Goal: Task Accomplishment & Management: Use online tool/utility

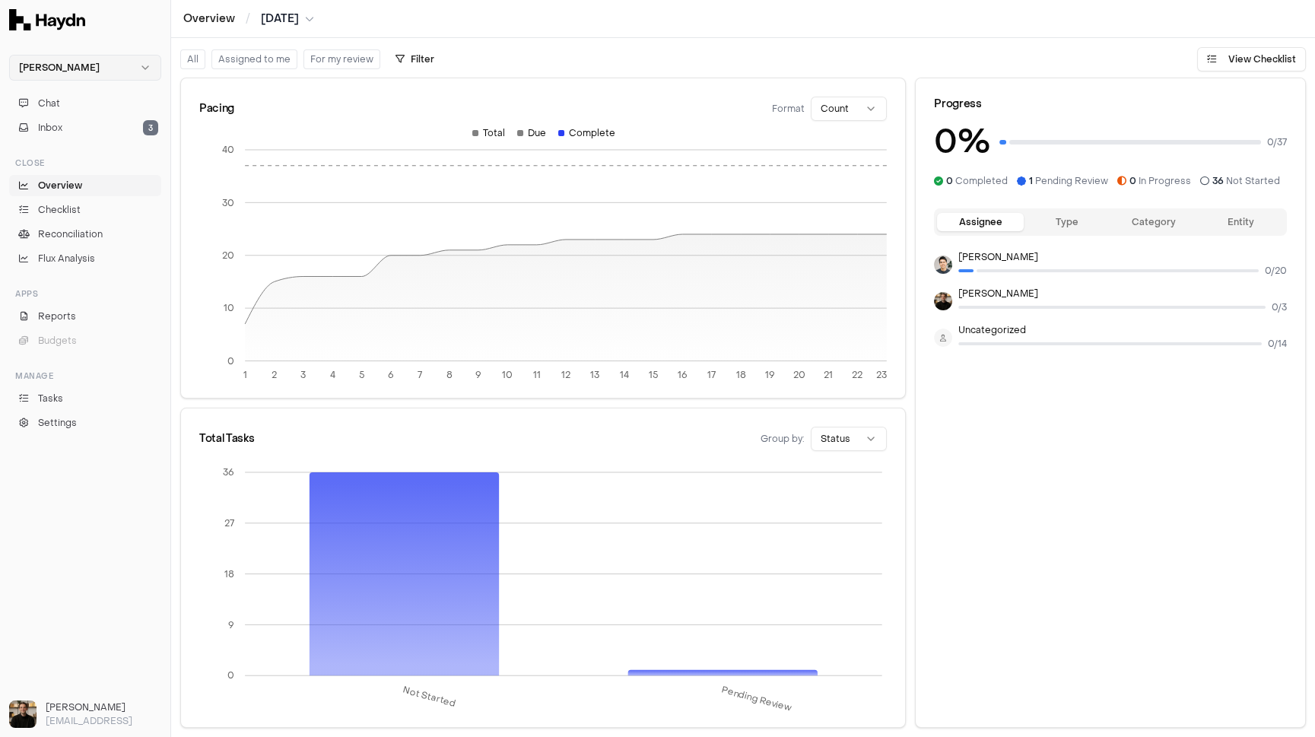
click at [70, 63] on html "Haydn Chat Inbox 3 Close Overview Checklist Reconciliation Flux Analysis Apps R…" at bounding box center [657, 368] width 1315 height 737
click at [51, 142] on div "Nivoda" at bounding box center [85, 139] width 145 height 21
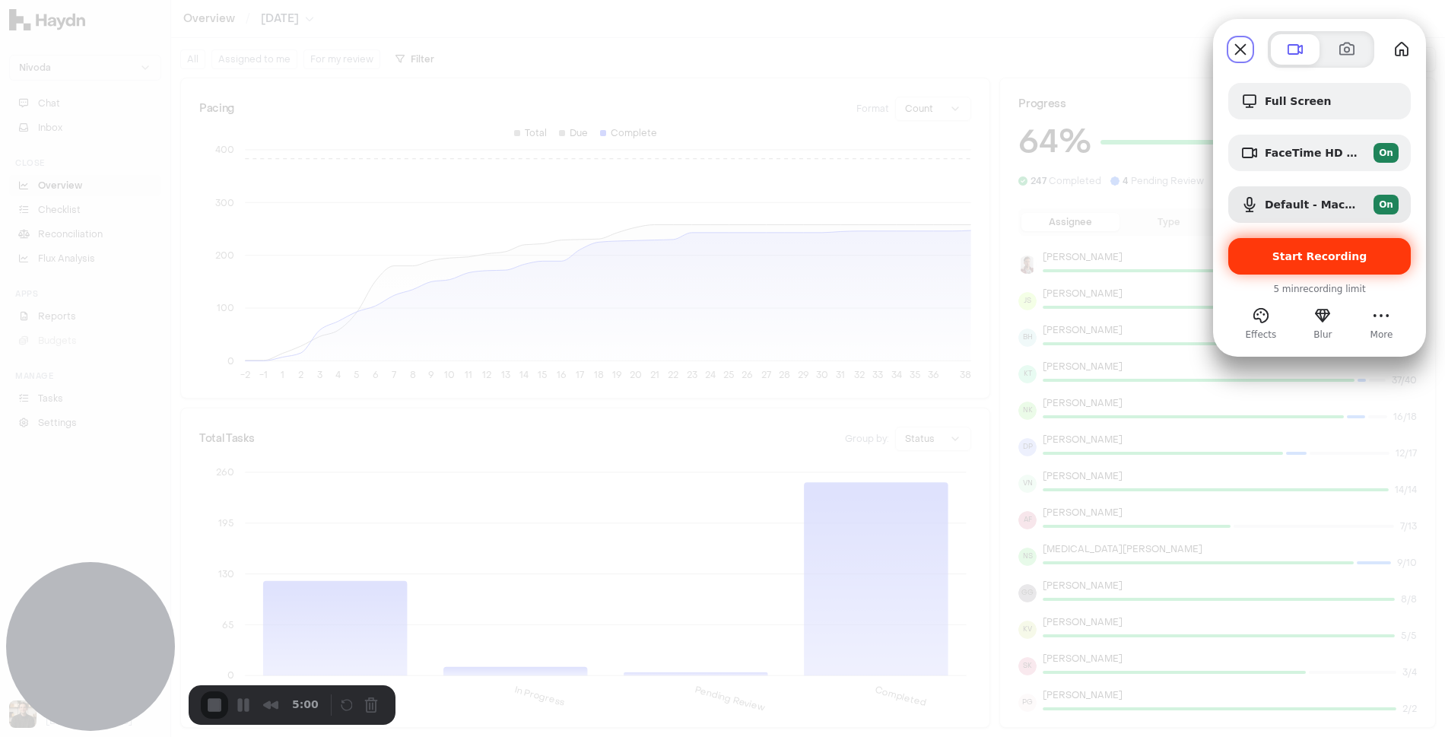
click at [1304, 261] on span "Start Recording" at bounding box center [1320, 256] width 95 height 12
click at [1307, 255] on span "Start Recording" at bounding box center [1320, 256] width 95 height 12
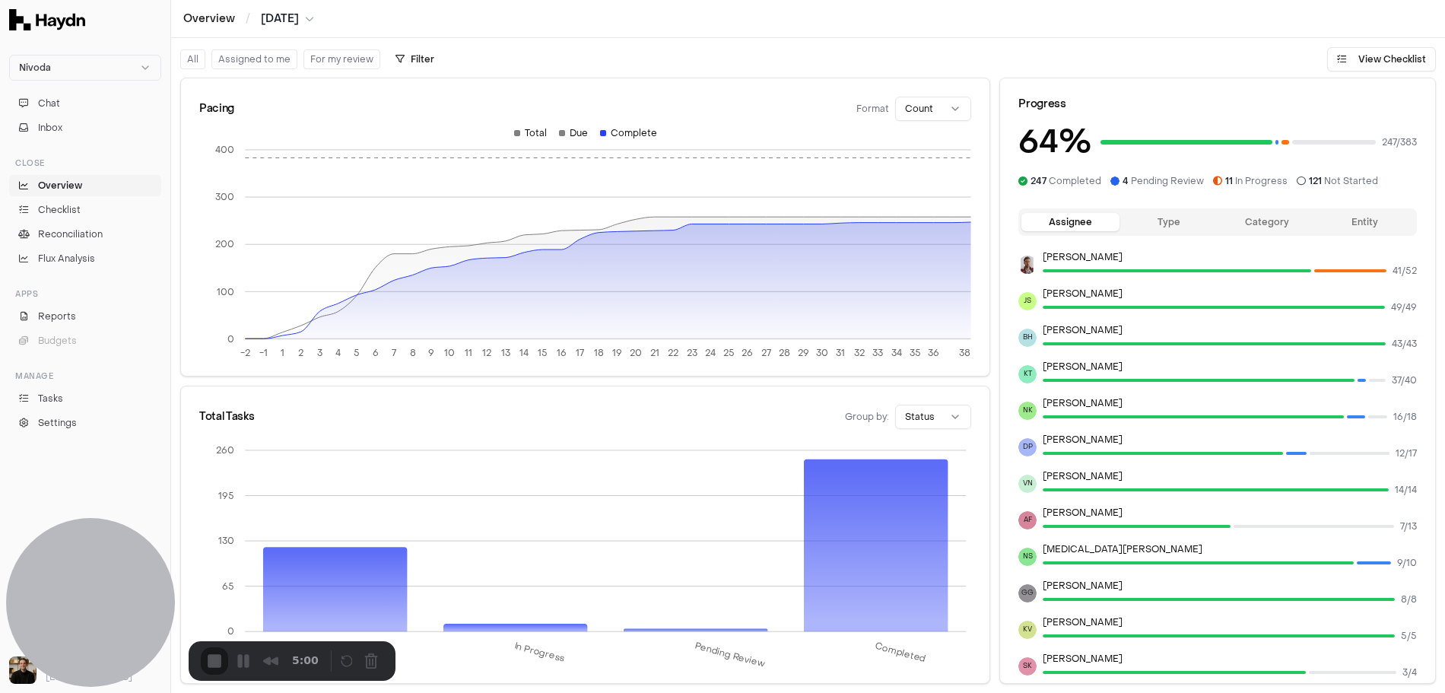
click at [367, 662] on button "Cancel Recording" at bounding box center [375, 662] width 24 height 24
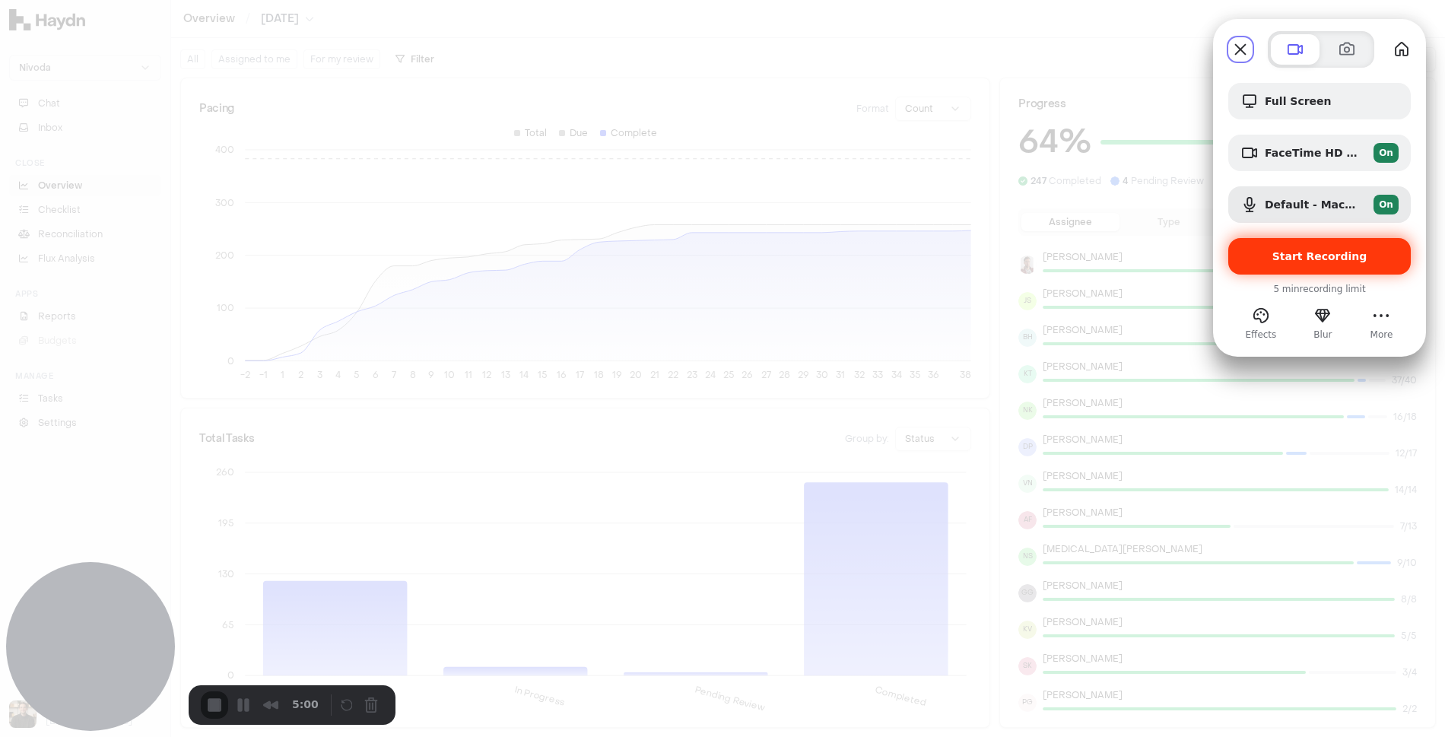
click at [1305, 263] on div "Start Recording" at bounding box center [1320, 256] width 183 height 37
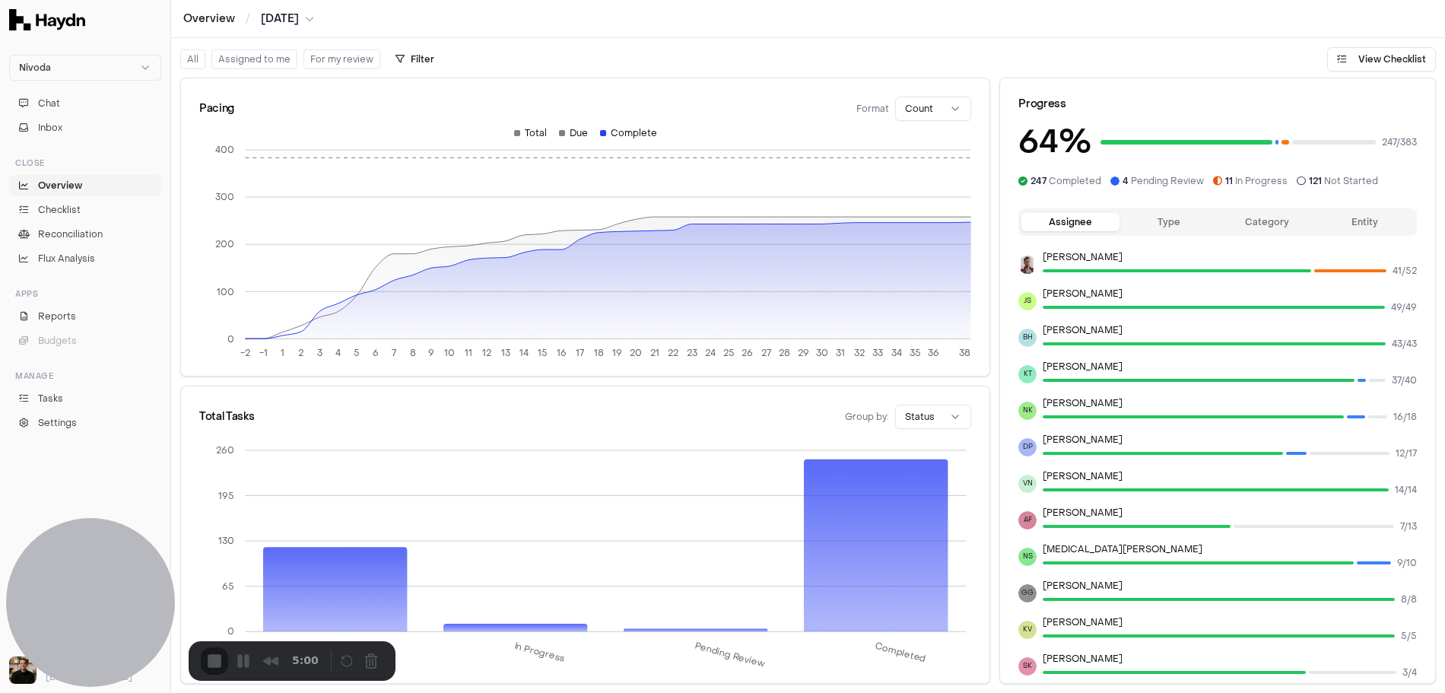
click at [1314, 224] on button "Entity" at bounding box center [1365, 222] width 98 height 18
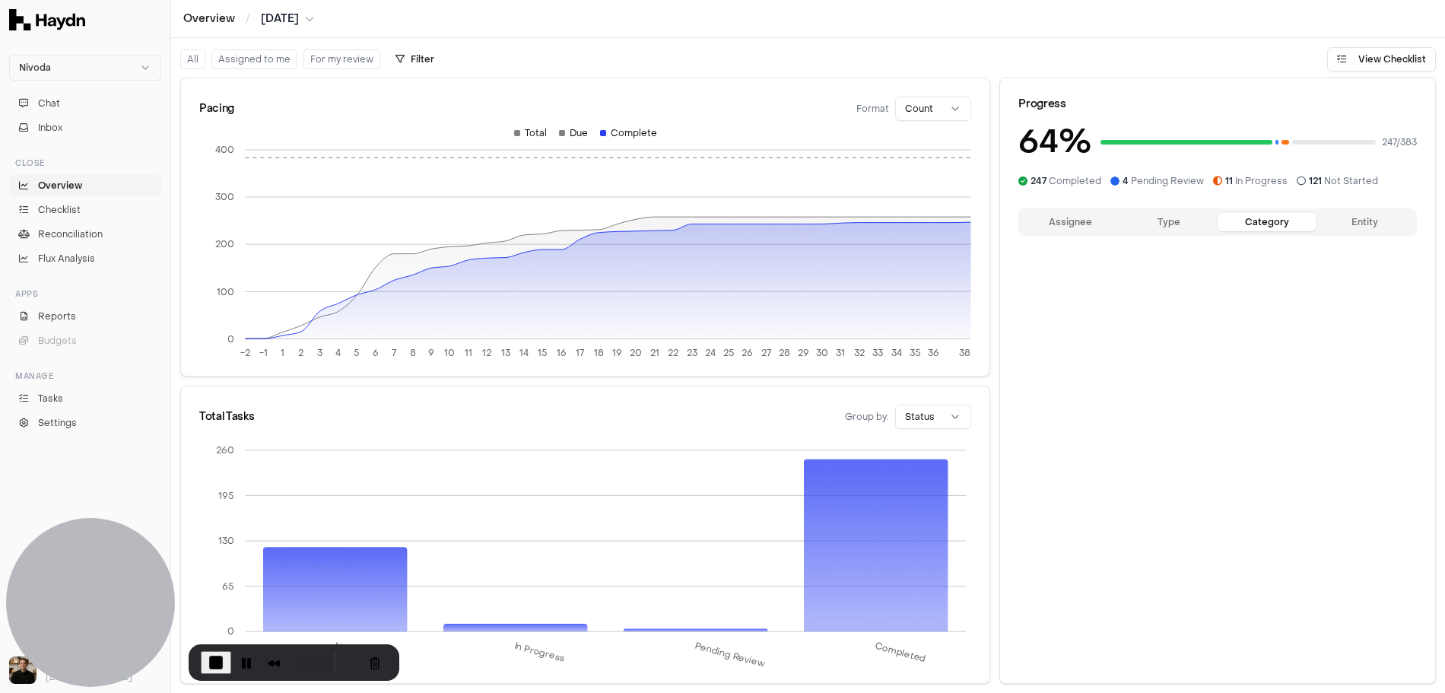
click at [1282, 221] on button "Category" at bounding box center [1267, 222] width 98 height 18
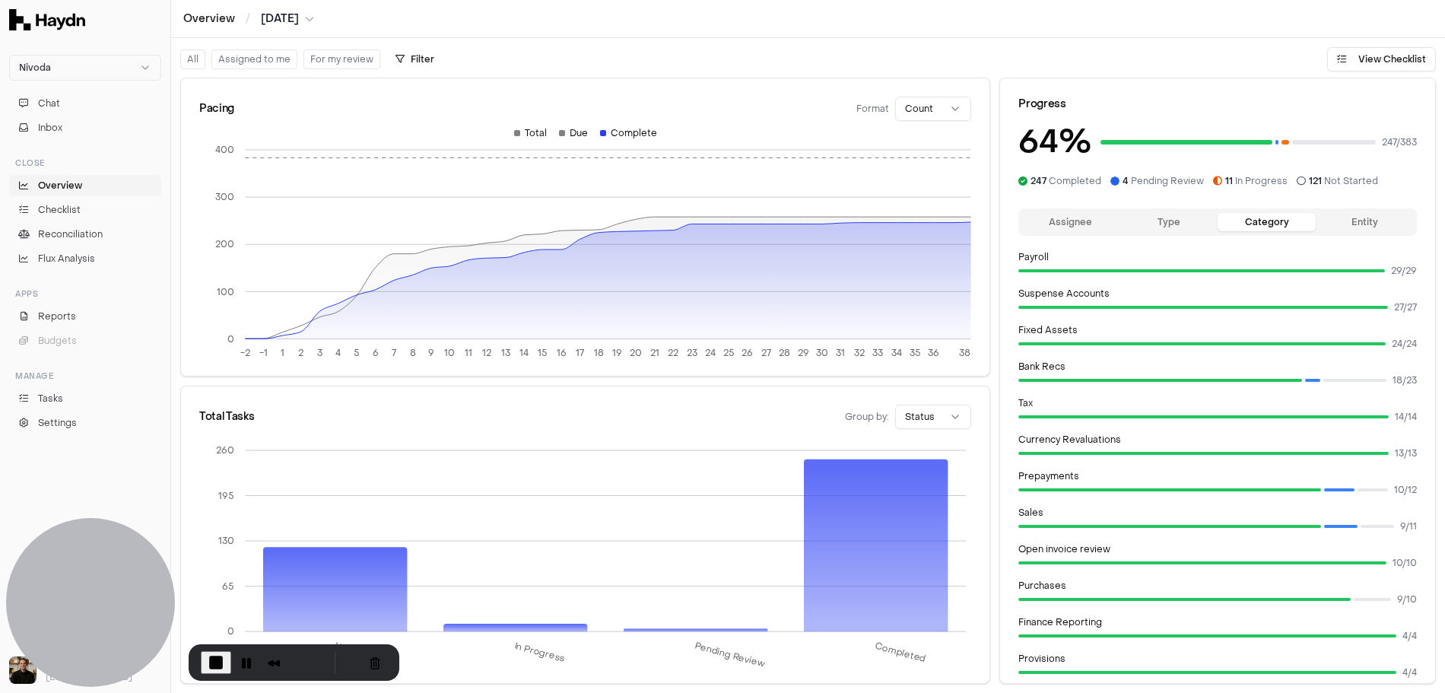
click at [1178, 221] on button "Type" at bounding box center [1169, 222] width 98 height 18
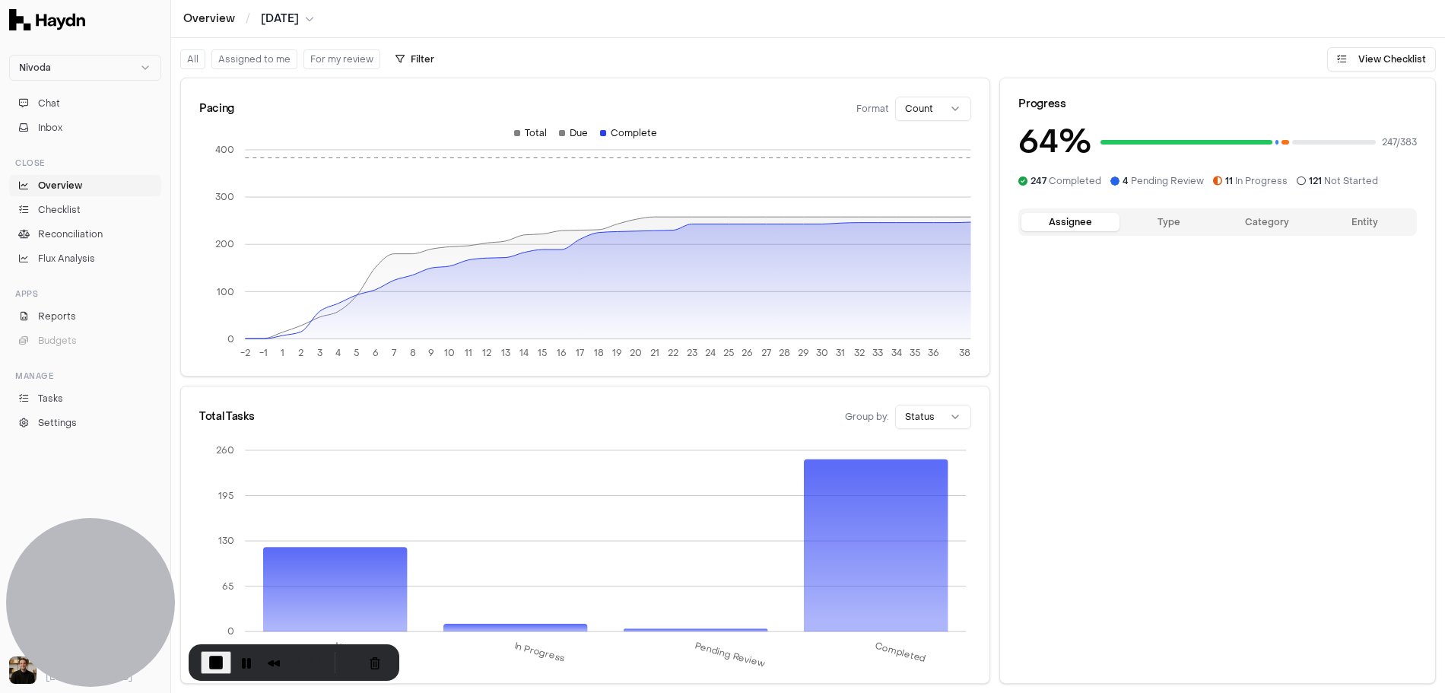
click at [1085, 222] on button "Assignee" at bounding box center [1071, 222] width 98 height 18
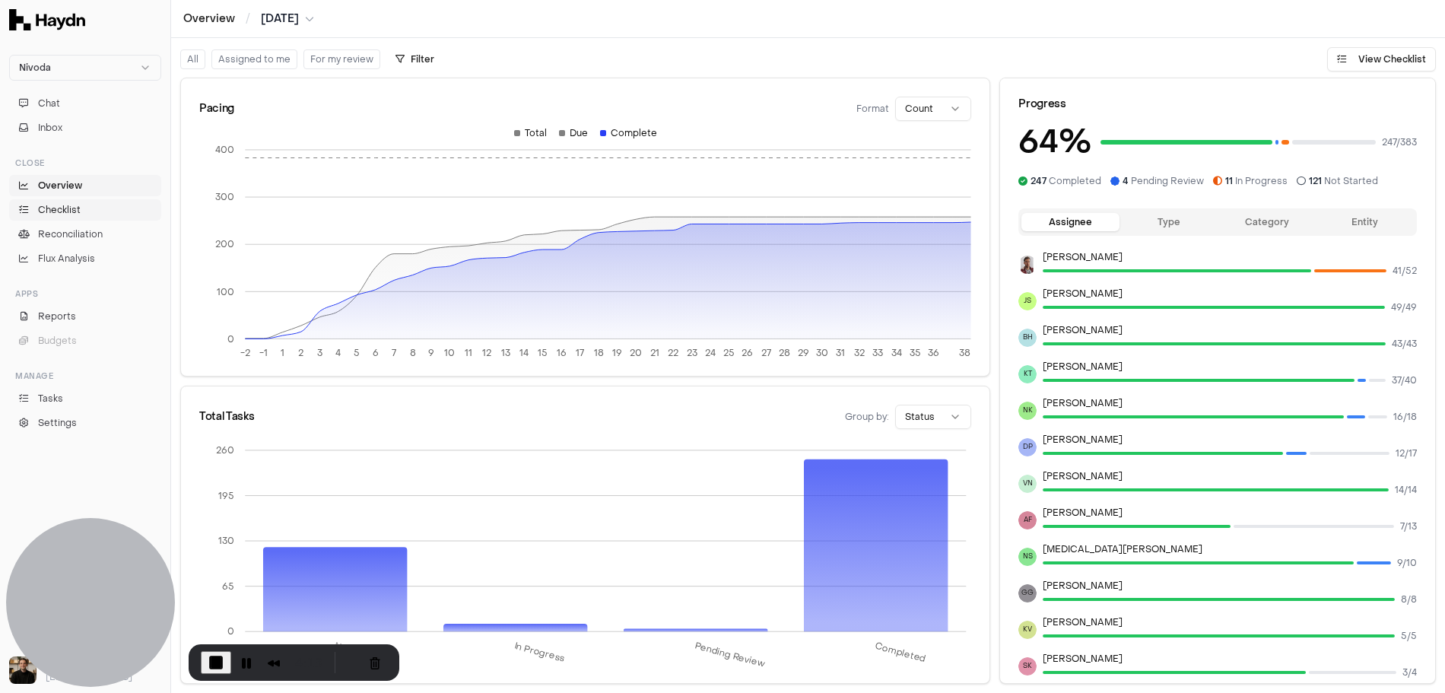
click at [40, 205] on span "Checklist" at bounding box center [59, 210] width 43 height 14
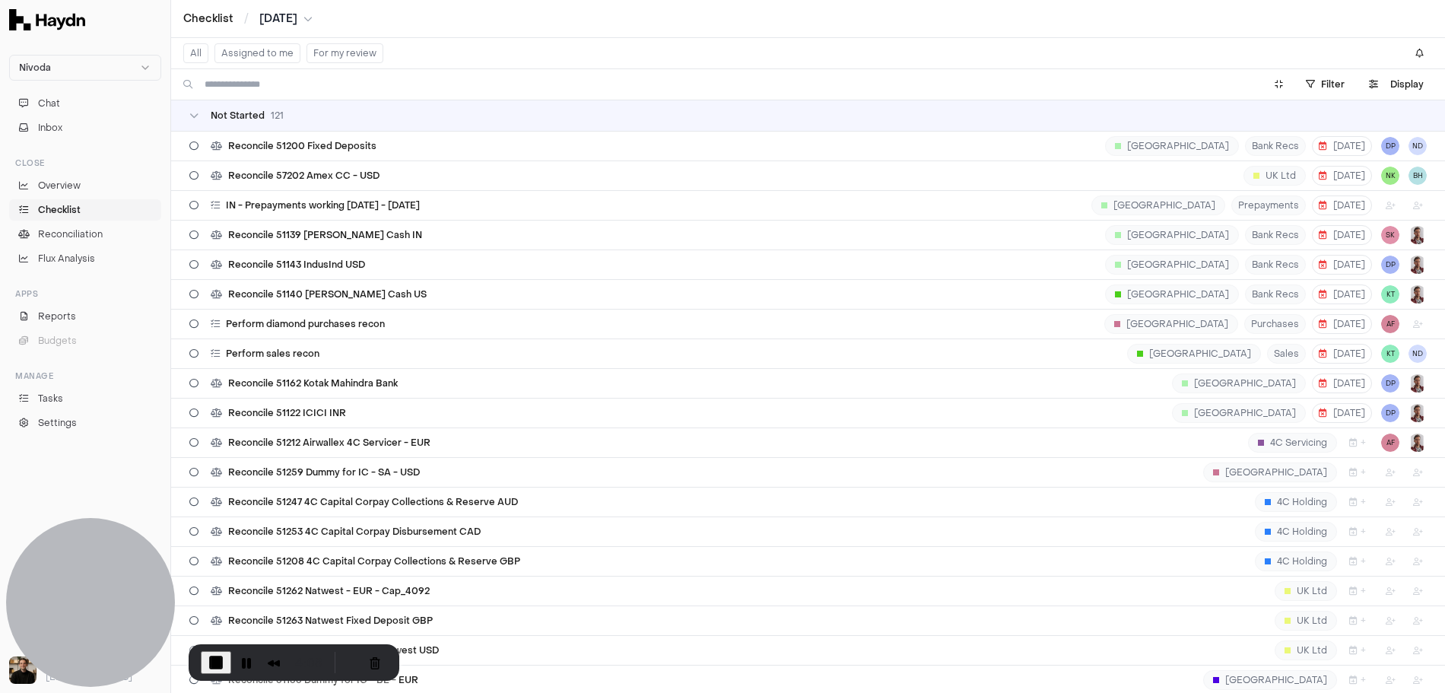
click at [331, 106] on td "Not Started 121" at bounding box center [808, 115] width 1274 height 30
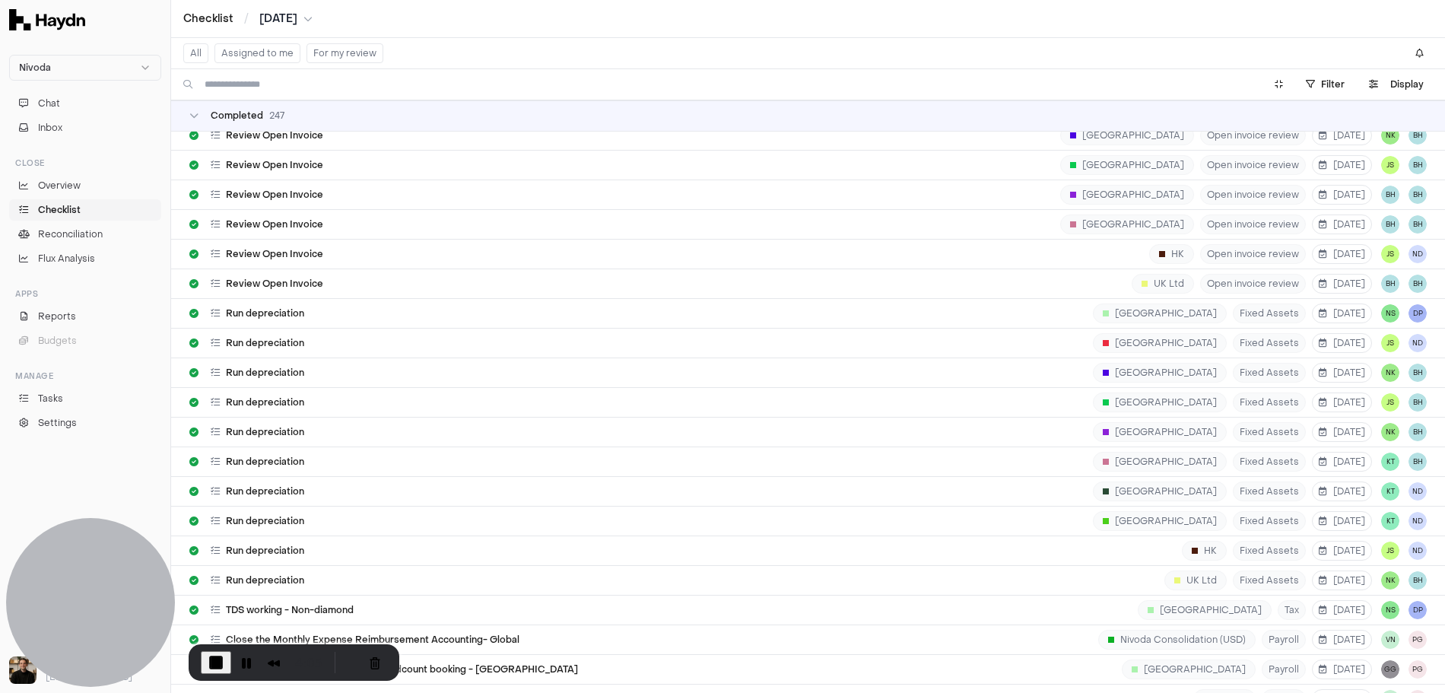
scroll to position [1106, 0]
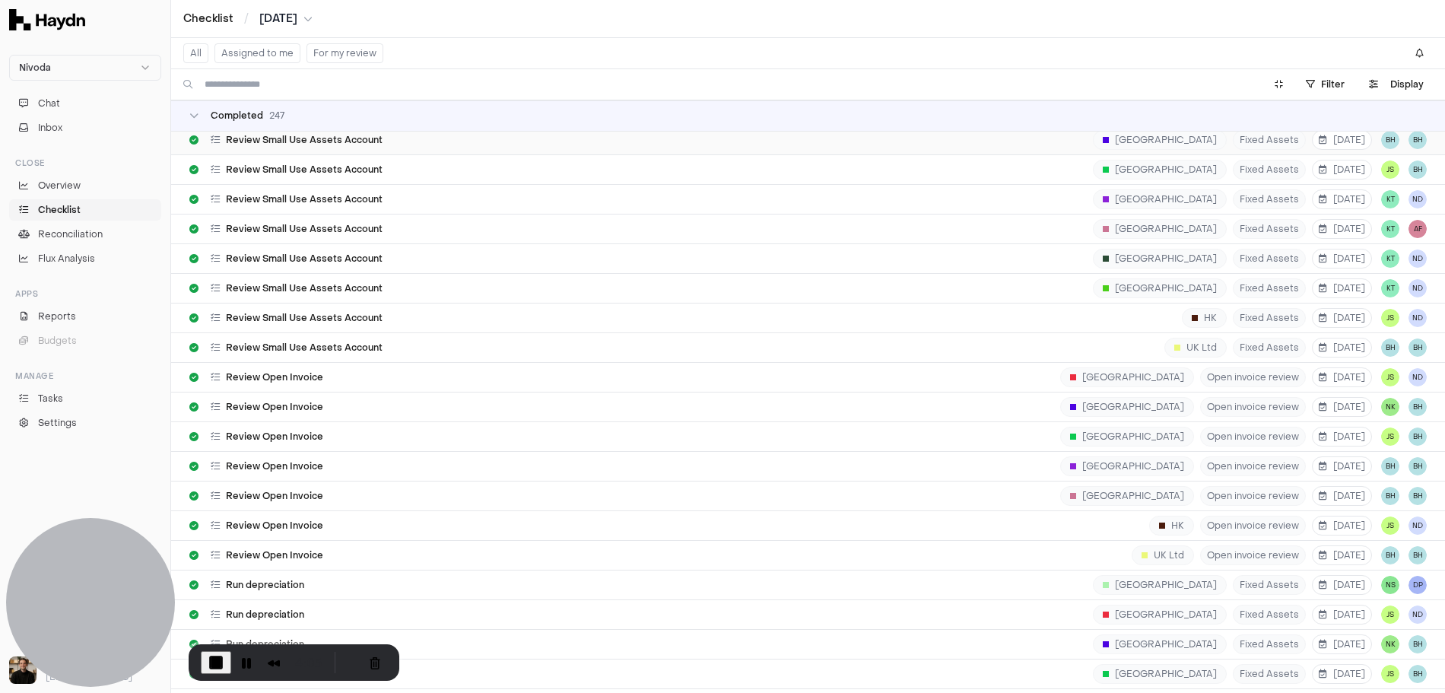
click at [258, 134] on span "Review Small Use Assets Account" at bounding box center [304, 140] width 157 height 12
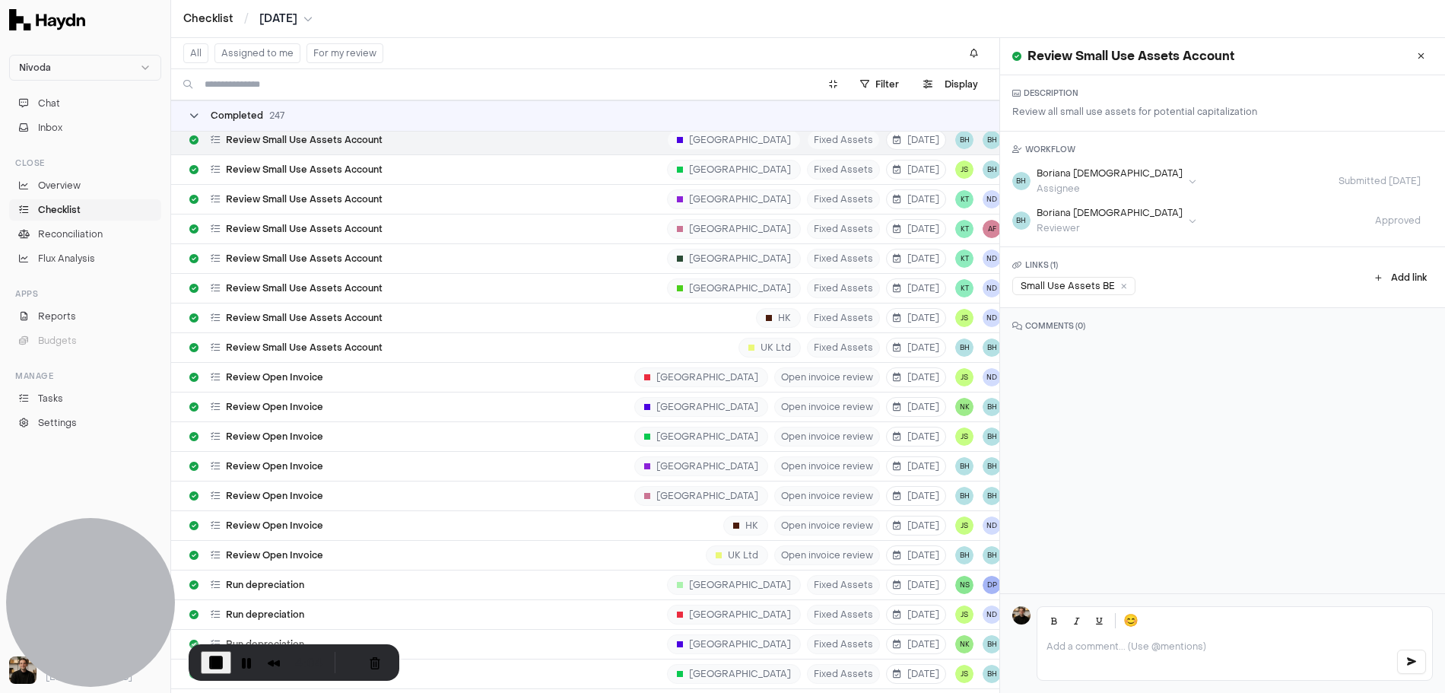
click at [258, 113] on span "Completed" at bounding box center [237, 116] width 52 height 12
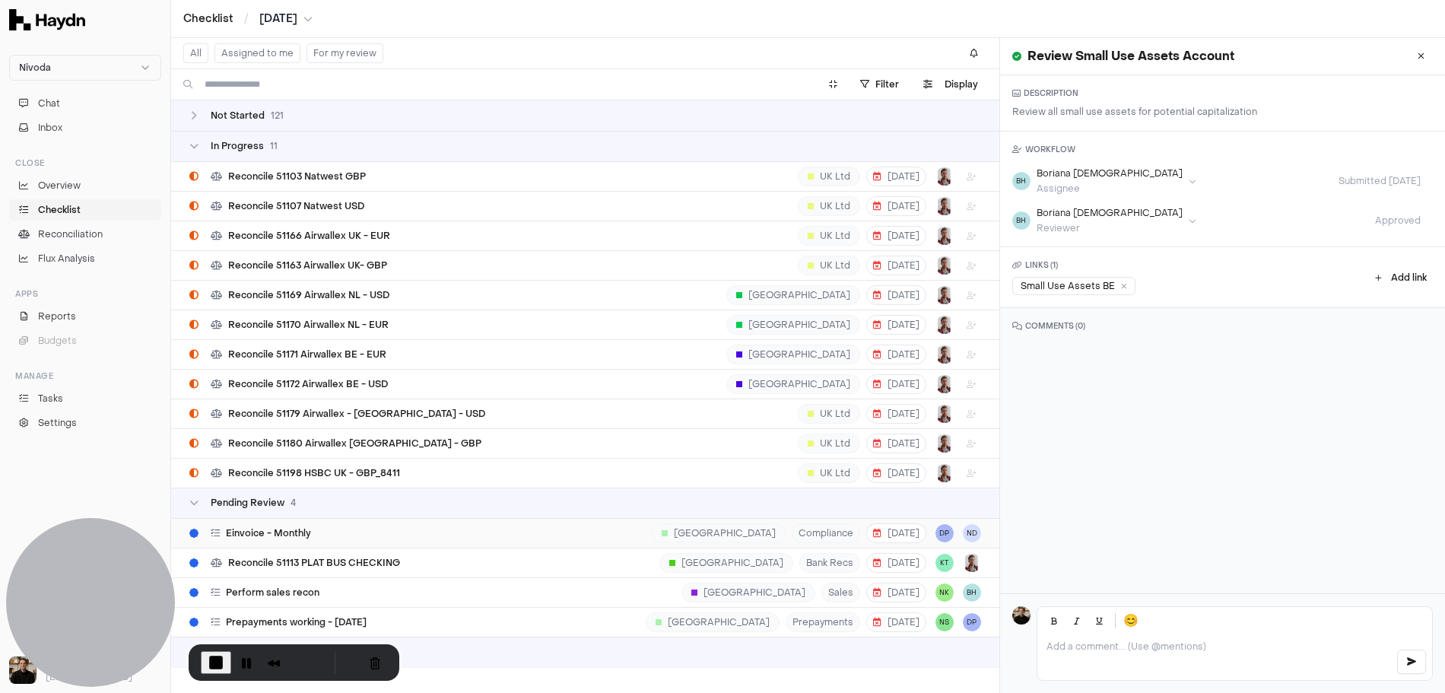
click at [284, 532] on span "Einvoice - Monthly" at bounding box center [268, 533] width 85 height 12
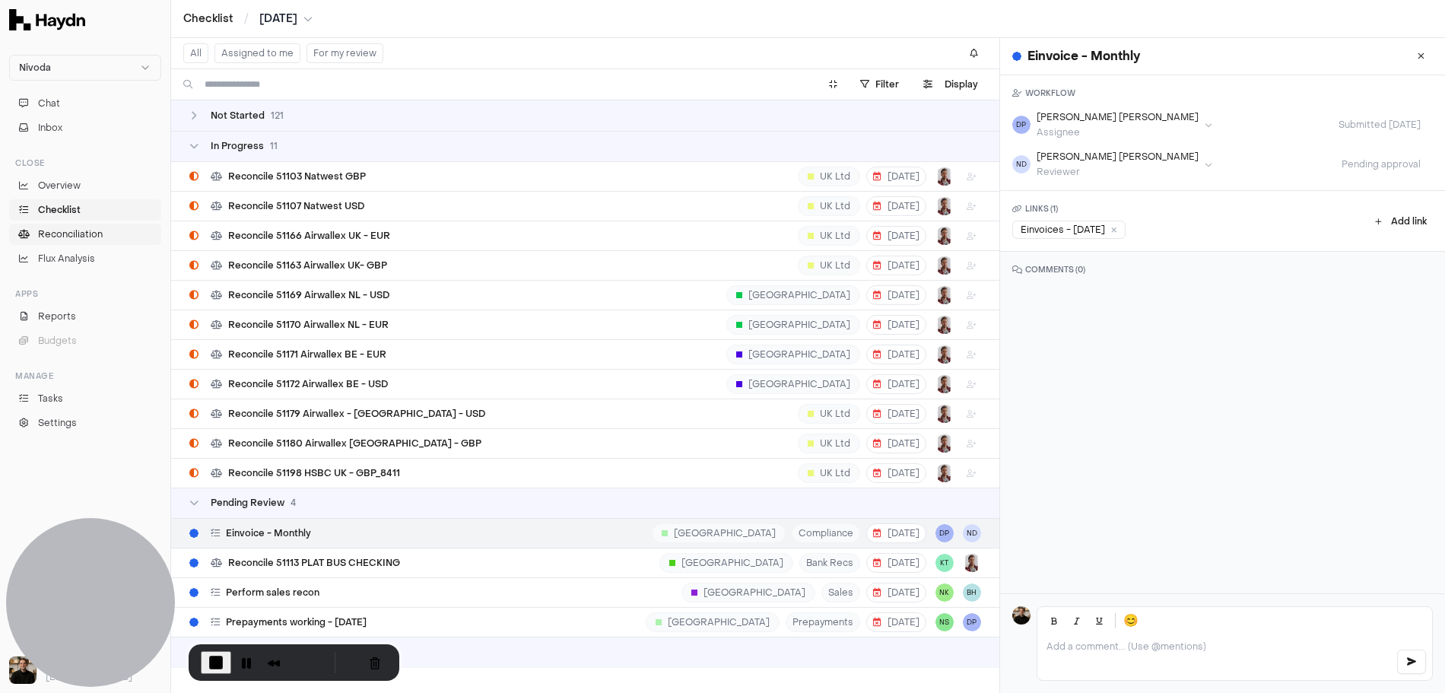
click at [82, 230] on span "Reconciliation" at bounding box center [70, 234] width 65 height 14
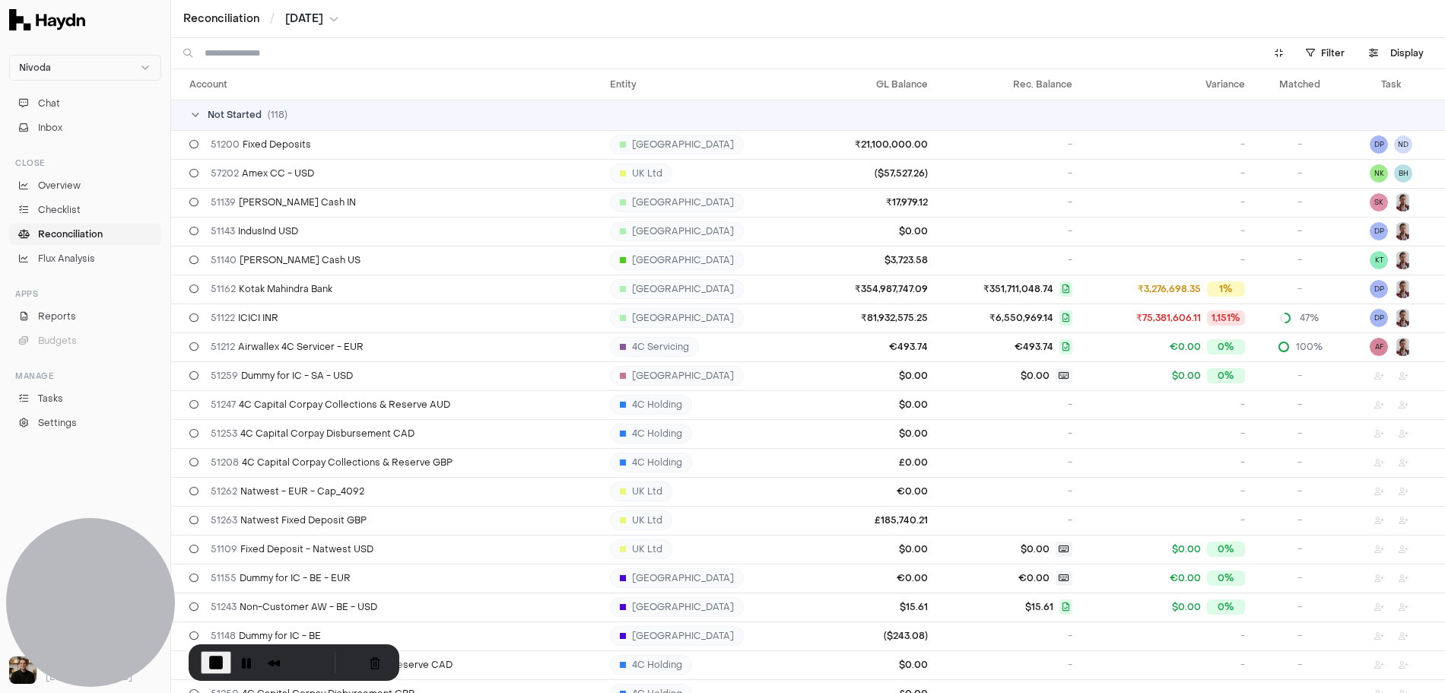
click at [328, 116] on div "Not Started ( 118 )" at bounding box center [814, 115] width 1250 height 12
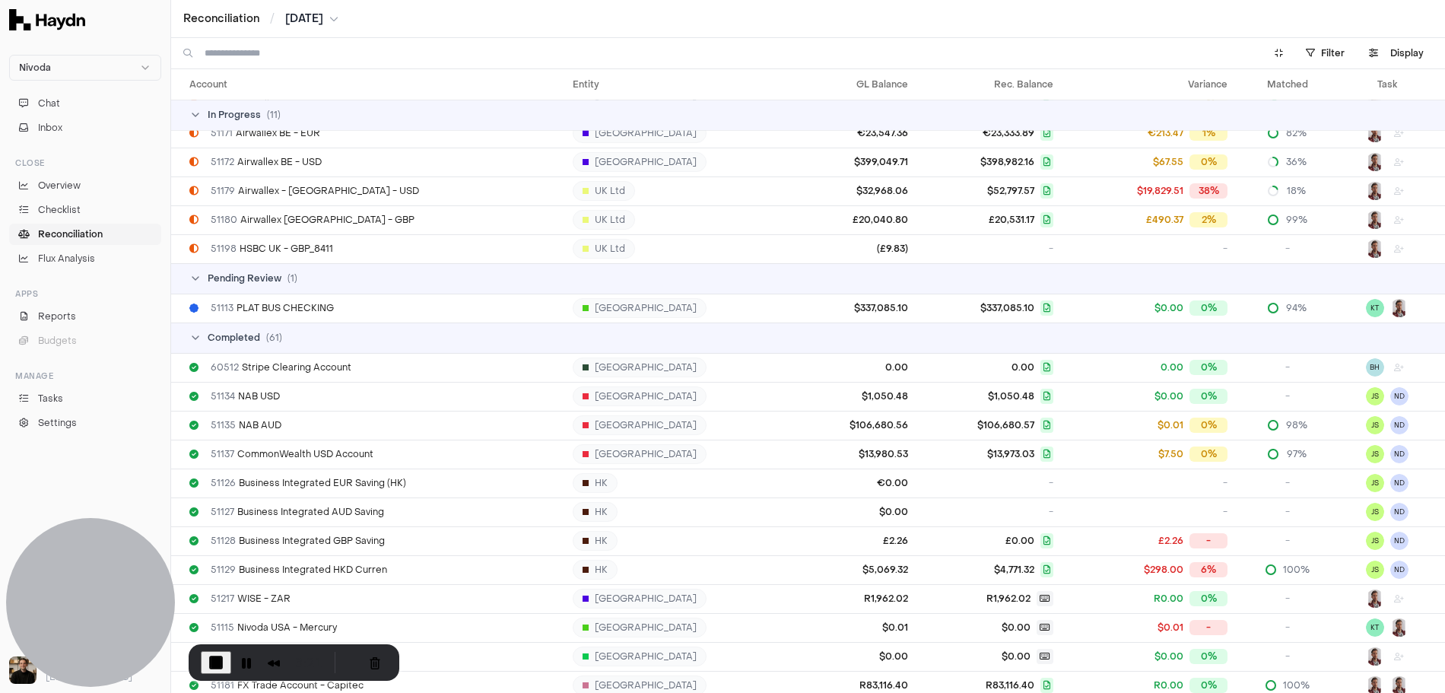
scroll to position [259, 0]
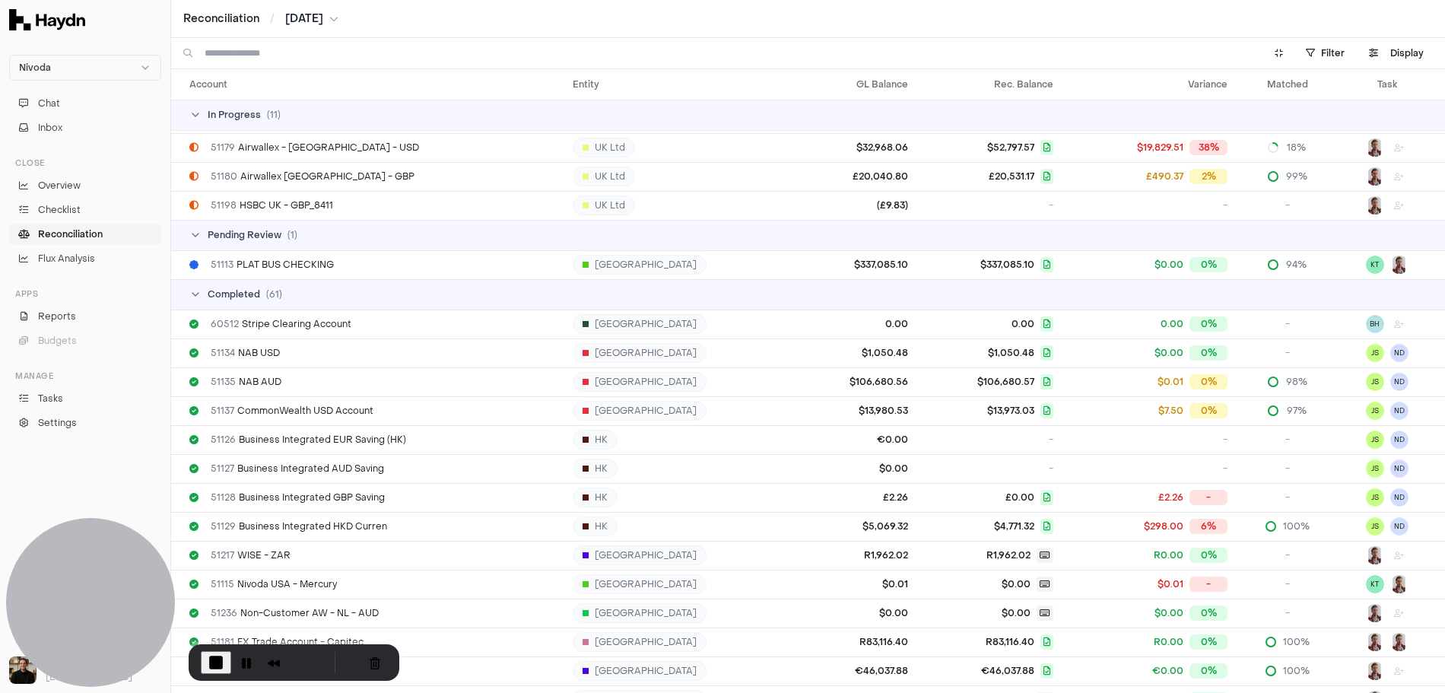
click at [269, 293] on span "( 61 )" at bounding box center [274, 294] width 16 height 12
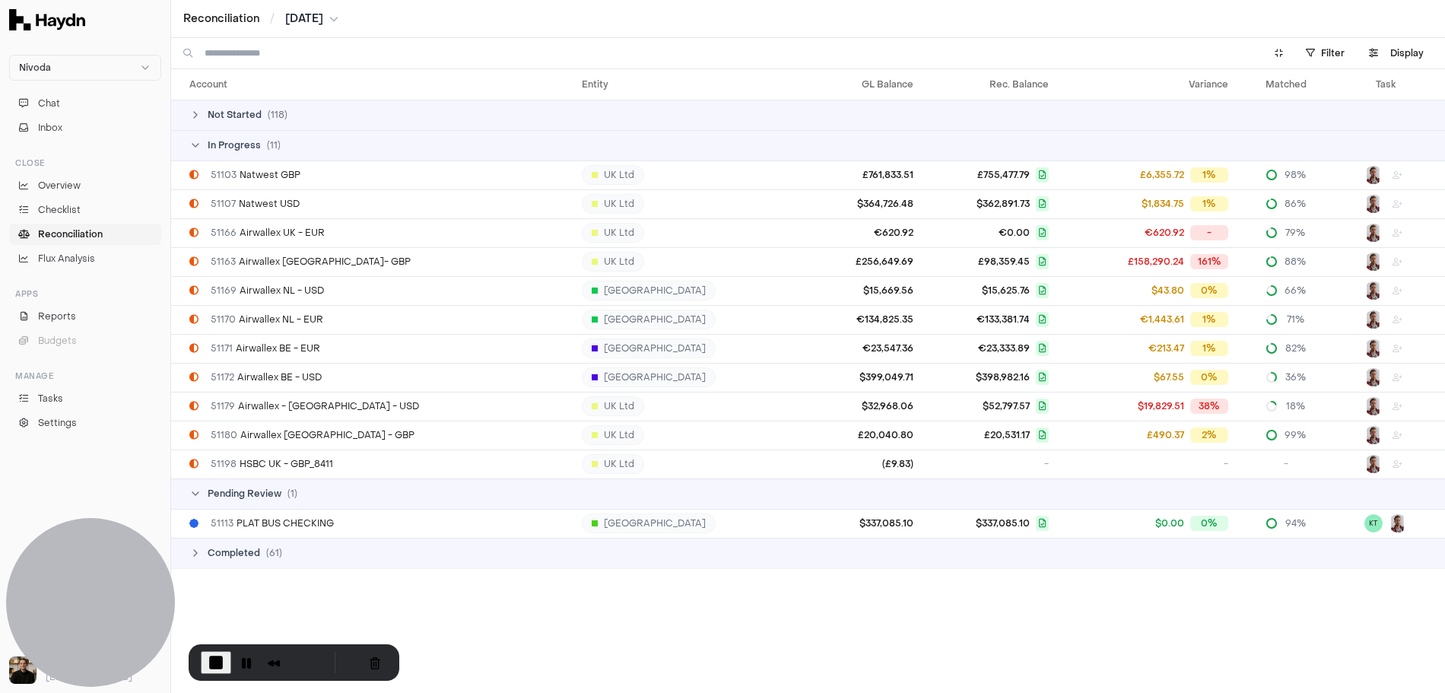
click at [250, 548] on span "Completed" at bounding box center [234, 553] width 52 height 12
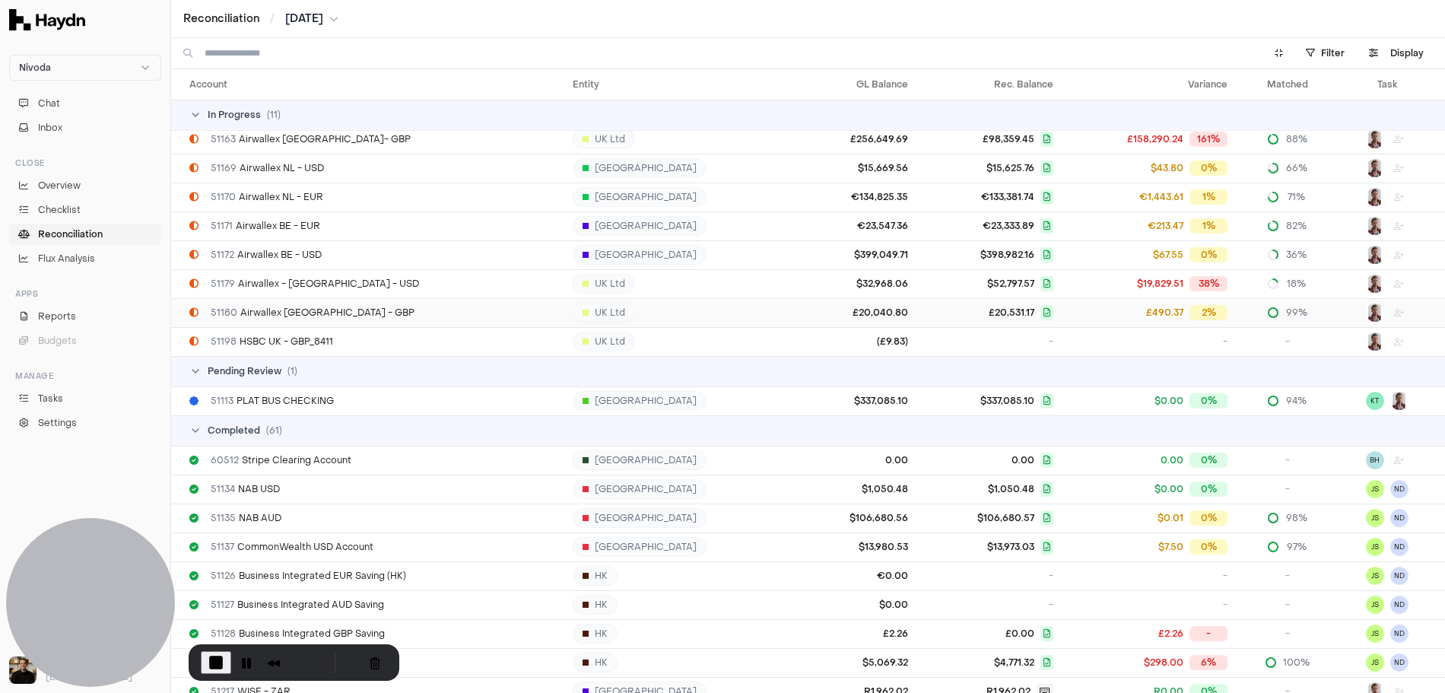
scroll to position [267, 0]
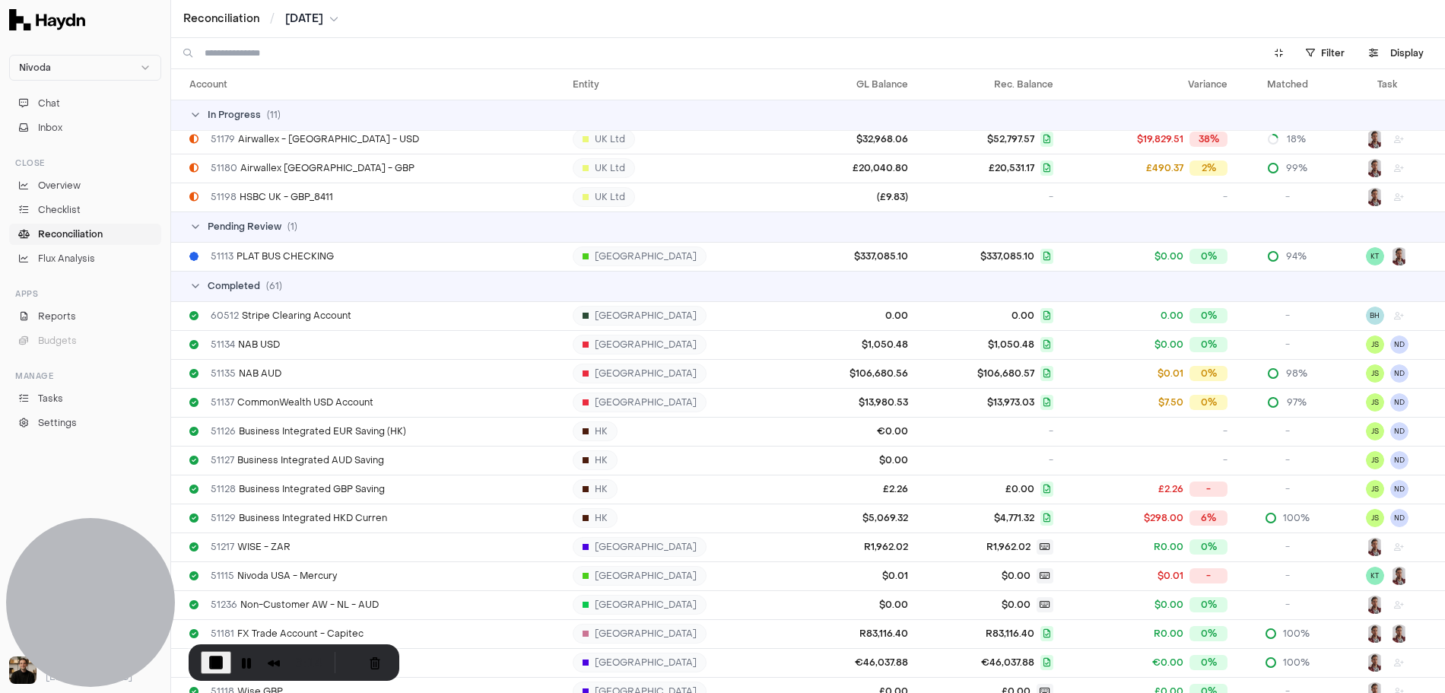
click at [311, 50] on input at bounding box center [725, 53] width 1041 height 30
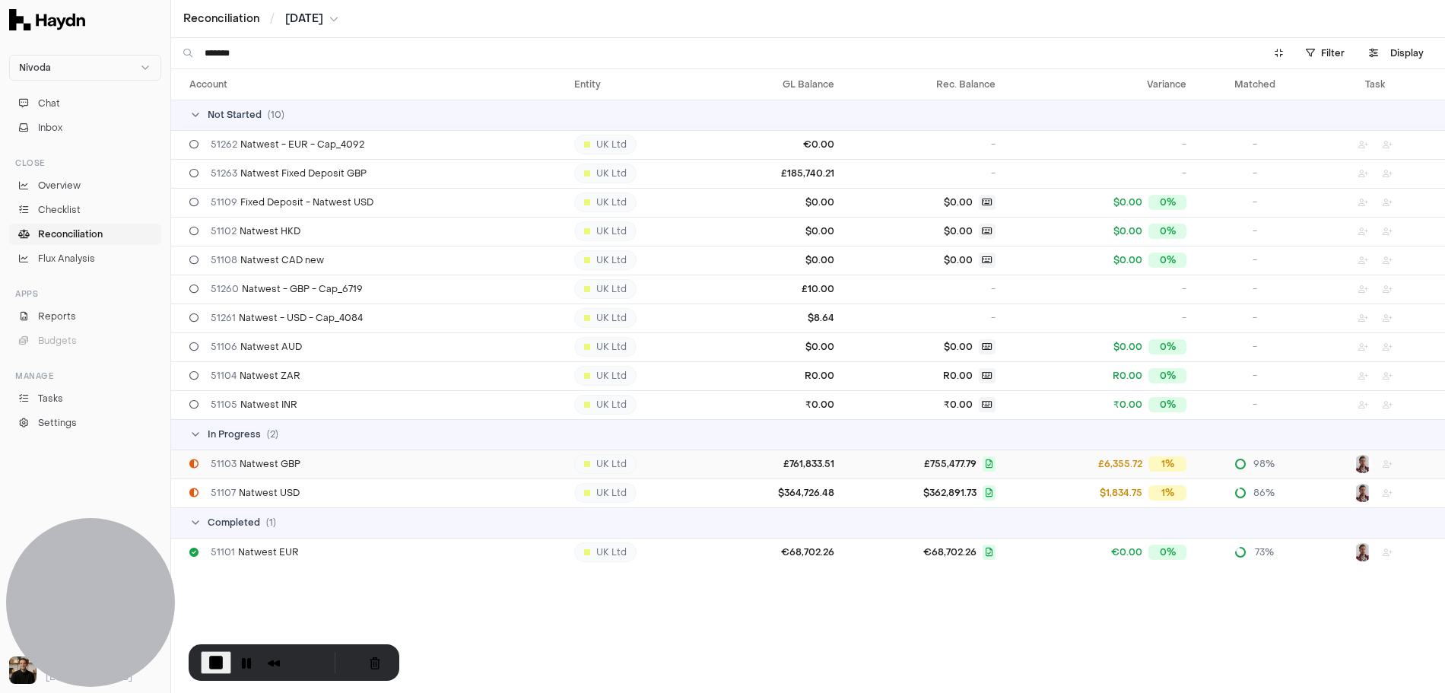
type input "*******"
click at [282, 467] on span "51103 Natwest GBP" at bounding box center [256, 464] width 90 height 12
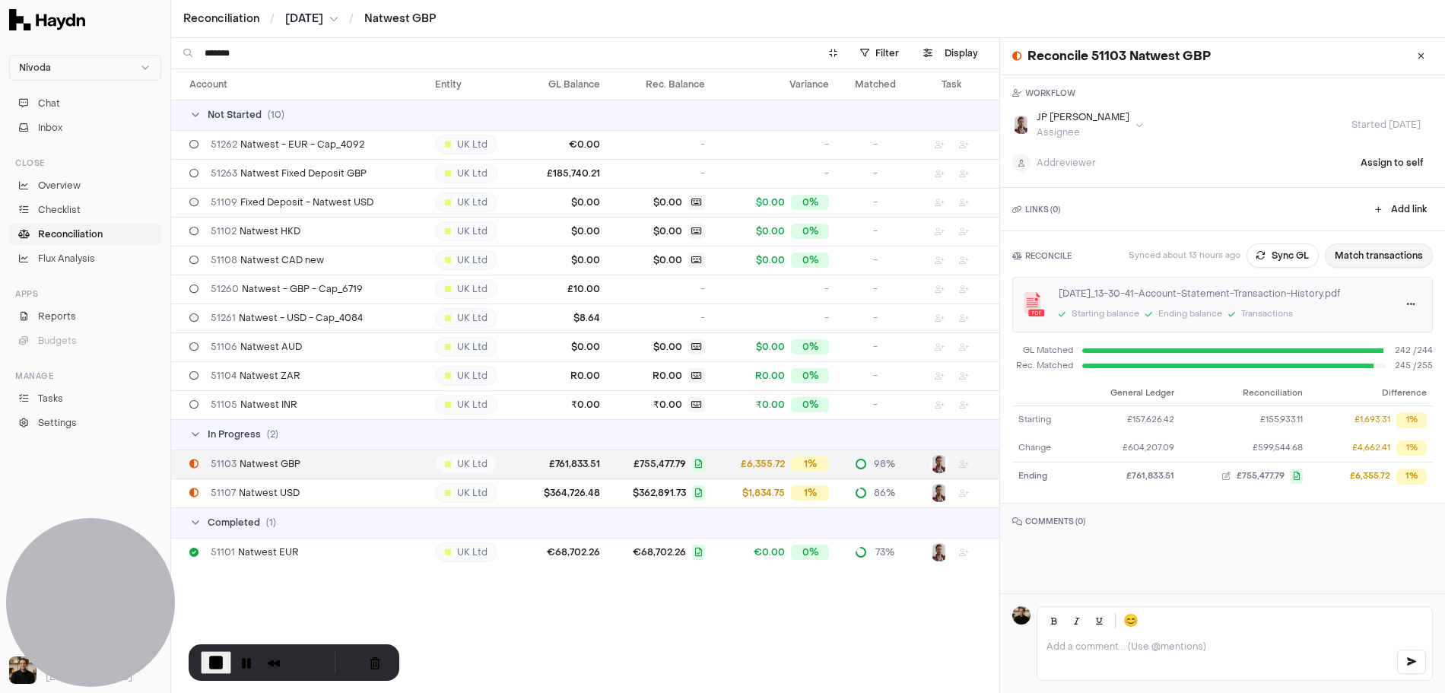
click at [1314, 258] on button "Match transactions" at bounding box center [1379, 255] width 108 height 24
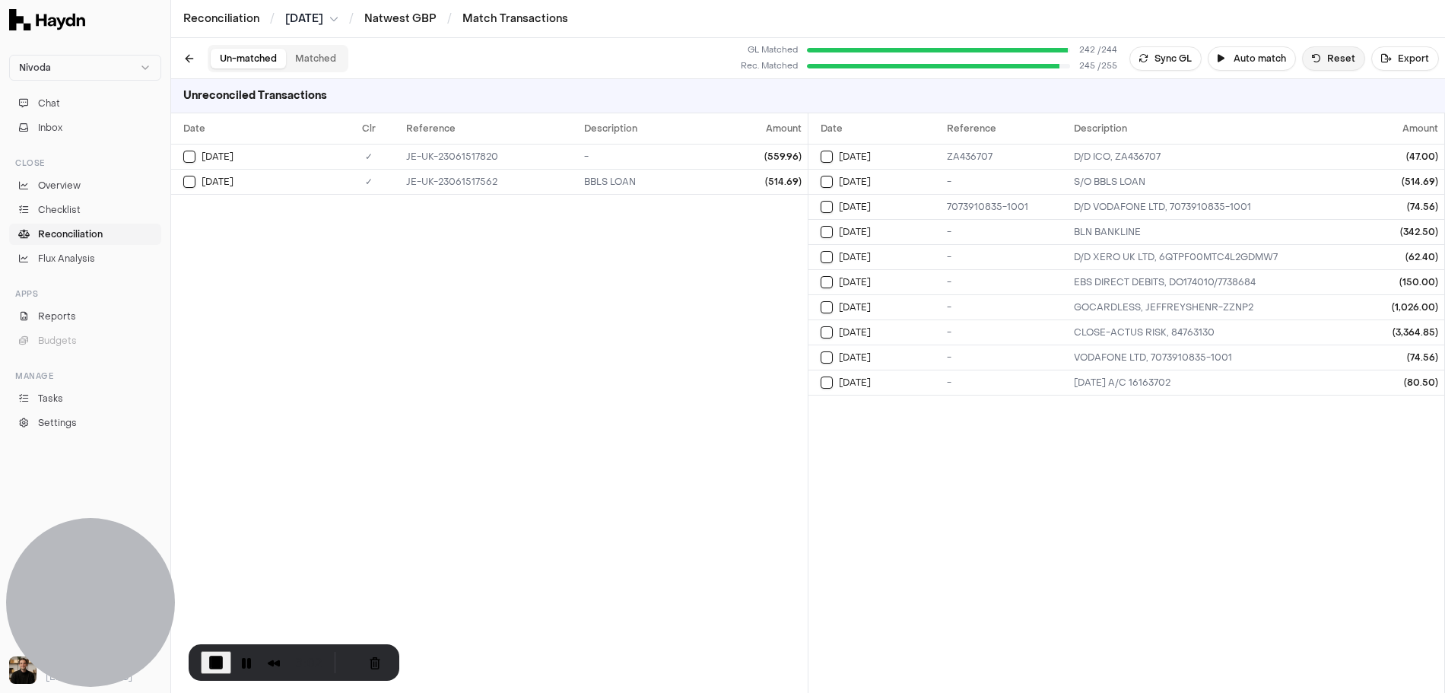
click at [1314, 57] on button "Reset" at bounding box center [1333, 58] width 63 height 24
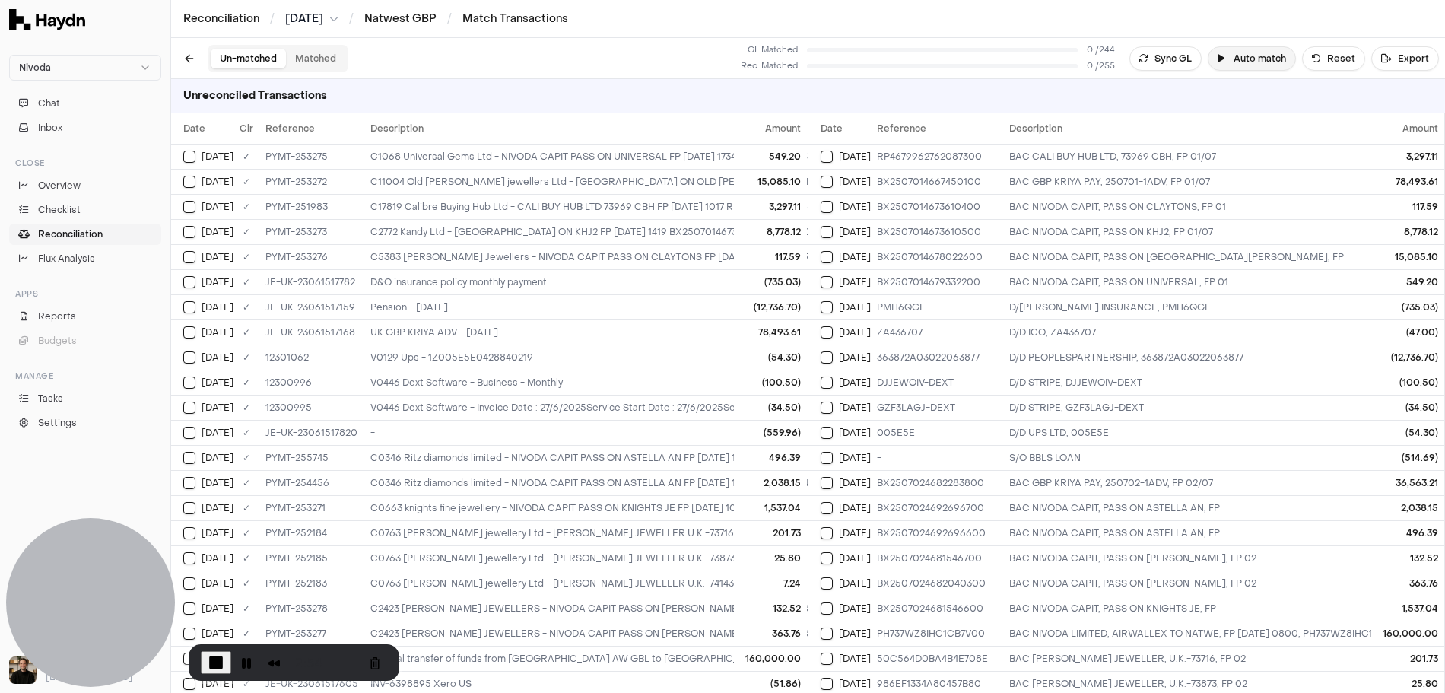
click at [1251, 62] on button "Auto match" at bounding box center [1252, 58] width 88 height 24
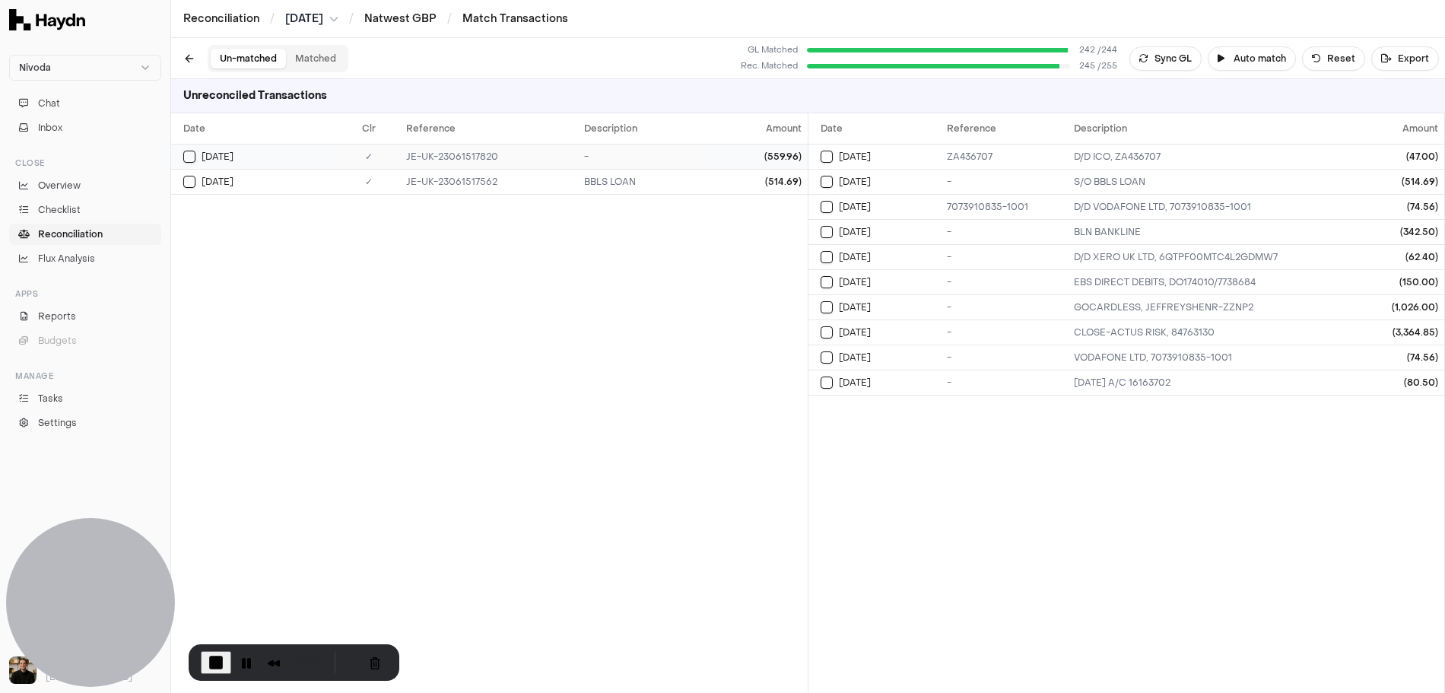
click at [428, 151] on div "JE-UK-23061517820" at bounding box center [489, 157] width 166 height 12
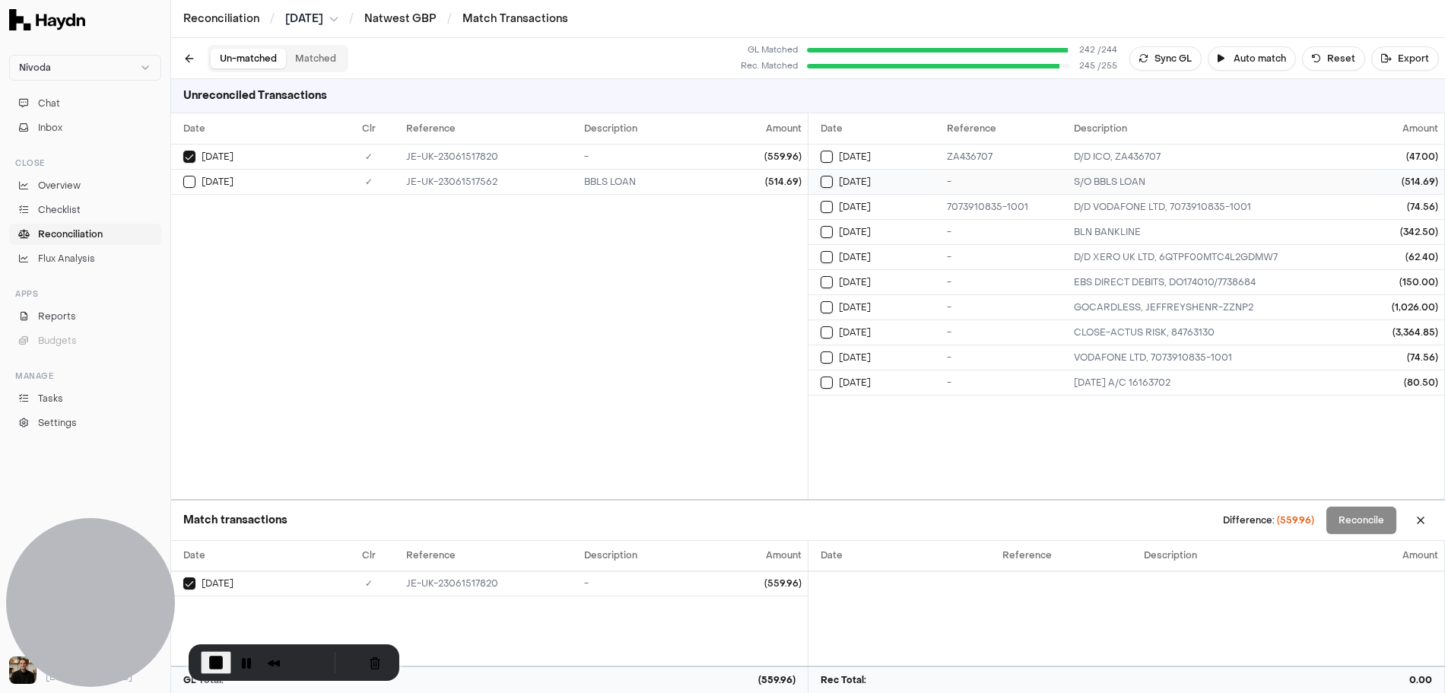
click at [966, 176] on div "-" at bounding box center [1004, 182] width 115 height 12
click at [1314, 525] on div "Difference: (45.27) Reconcile" at bounding box center [1331, 520] width 203 height 27
click at [1314, 520] on button at bounding box center [1421, 520] width 24 height 24
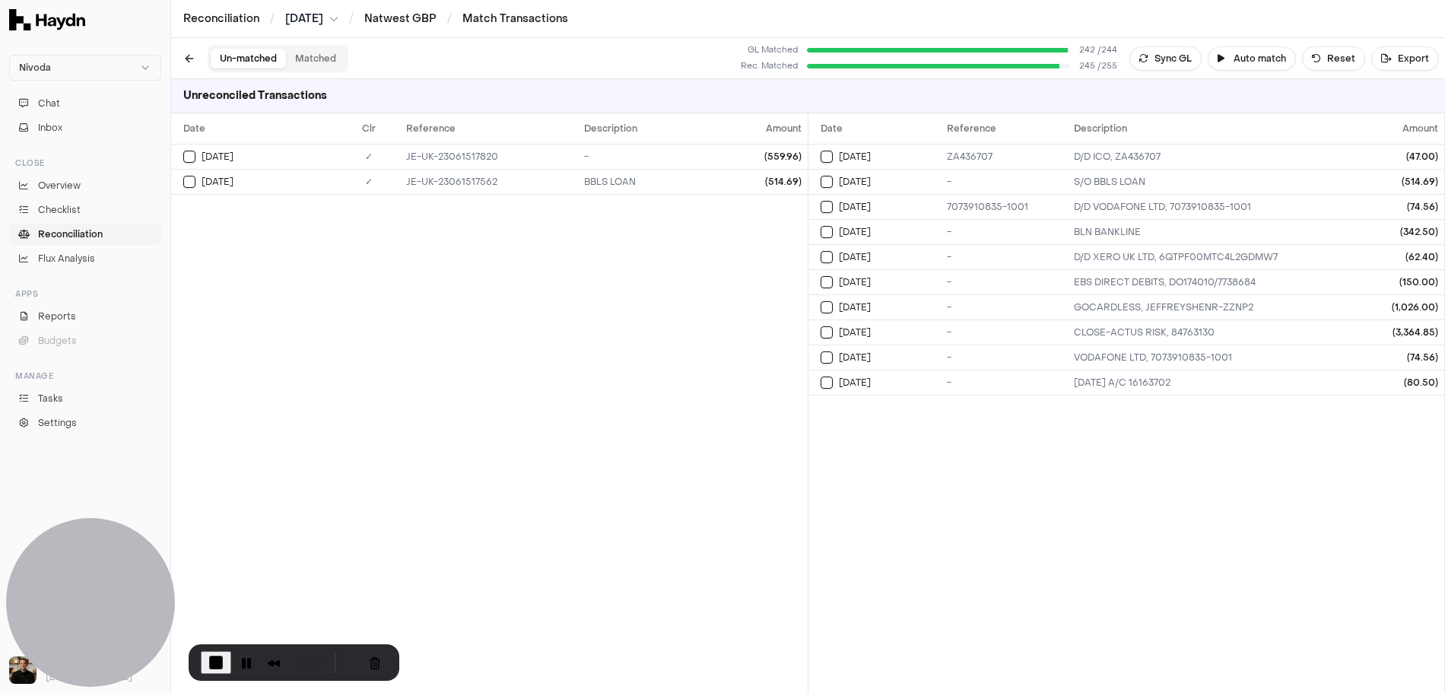
click at [316, 56] on button "Matched" at bounding box center [315, 59] width 59 height 20
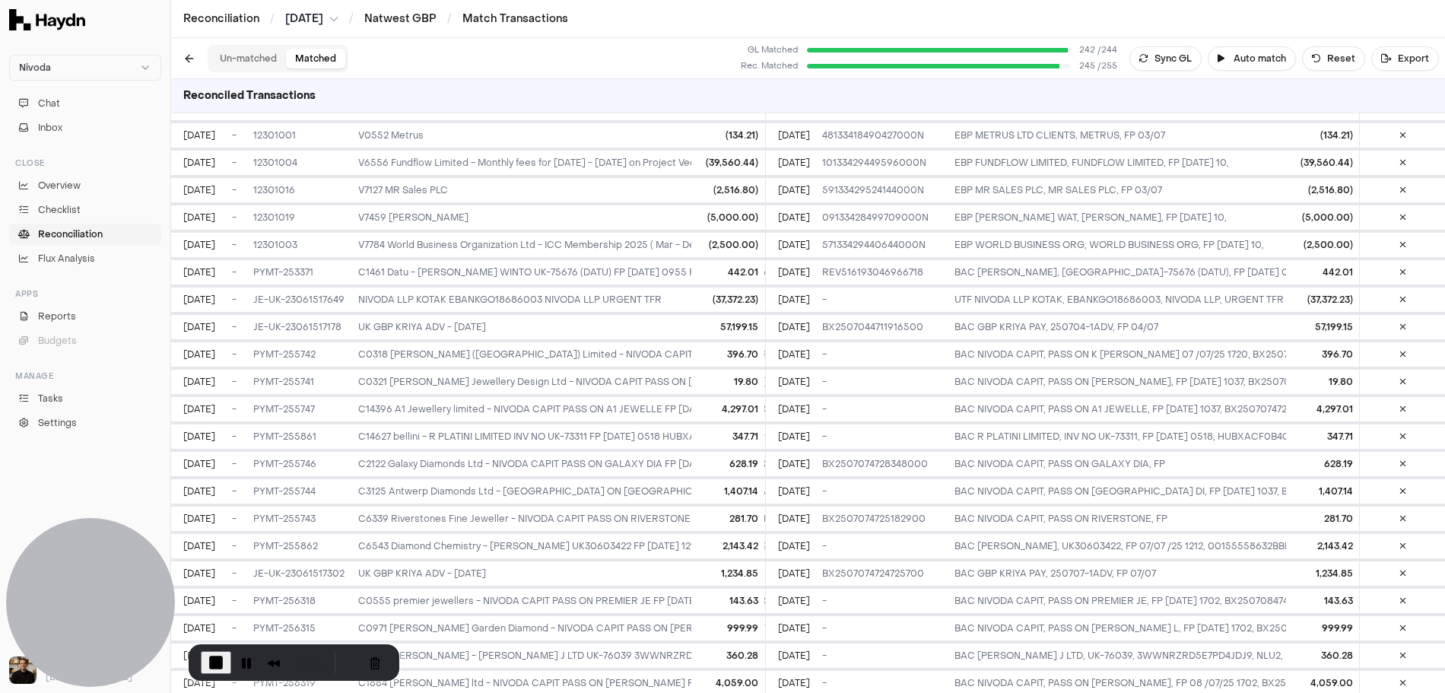
scroll to position [1180, 0]
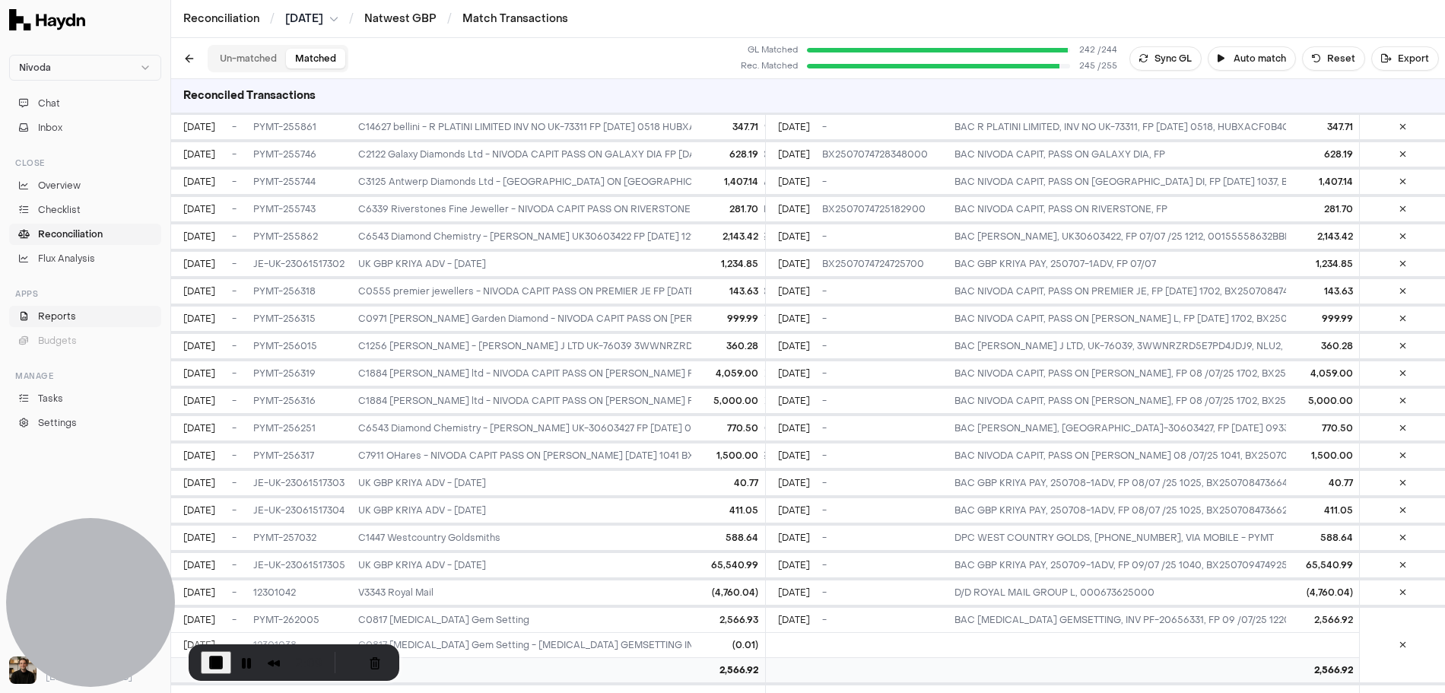
click at [57, 314] on span "Reports" at bounding box center [57, 317] width 38 height 14
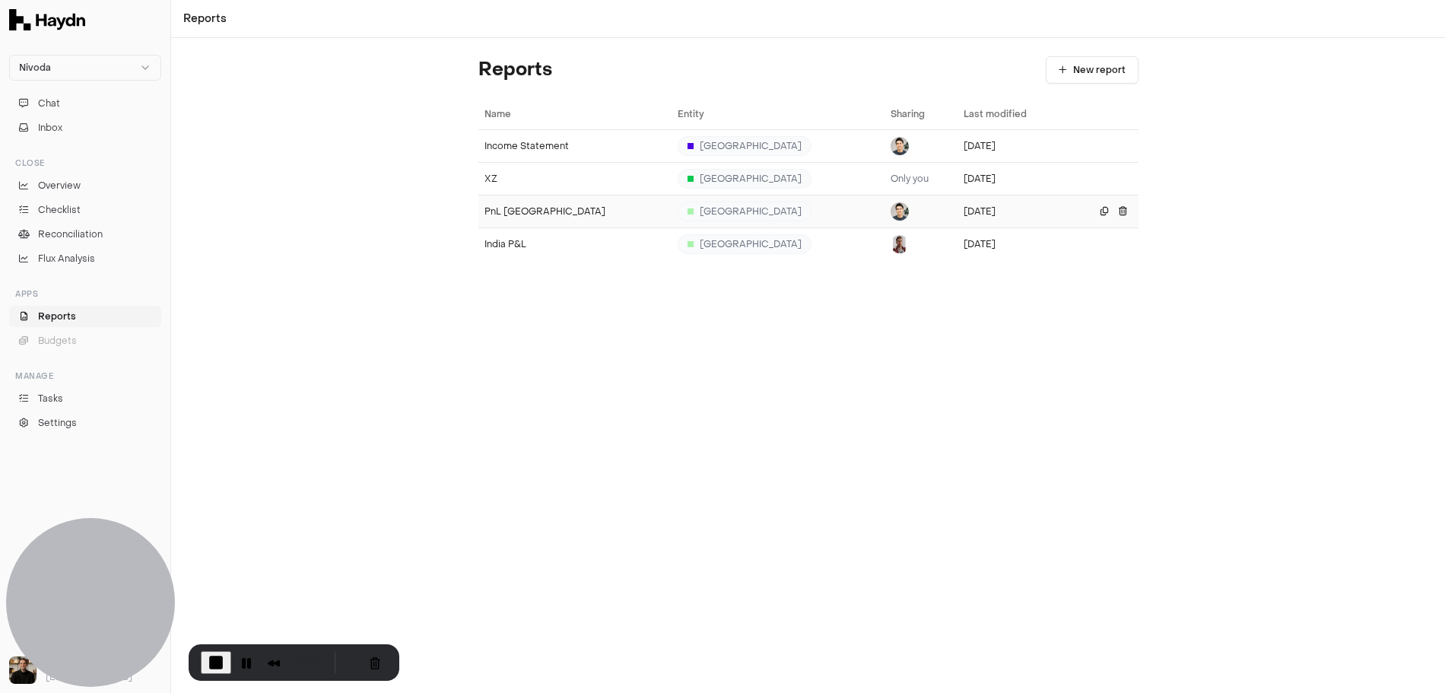
click at [501, 200] on td "PnL [GEOGRAPHIC_DATA]" at bounding box center [575, 211] width 194 height 33
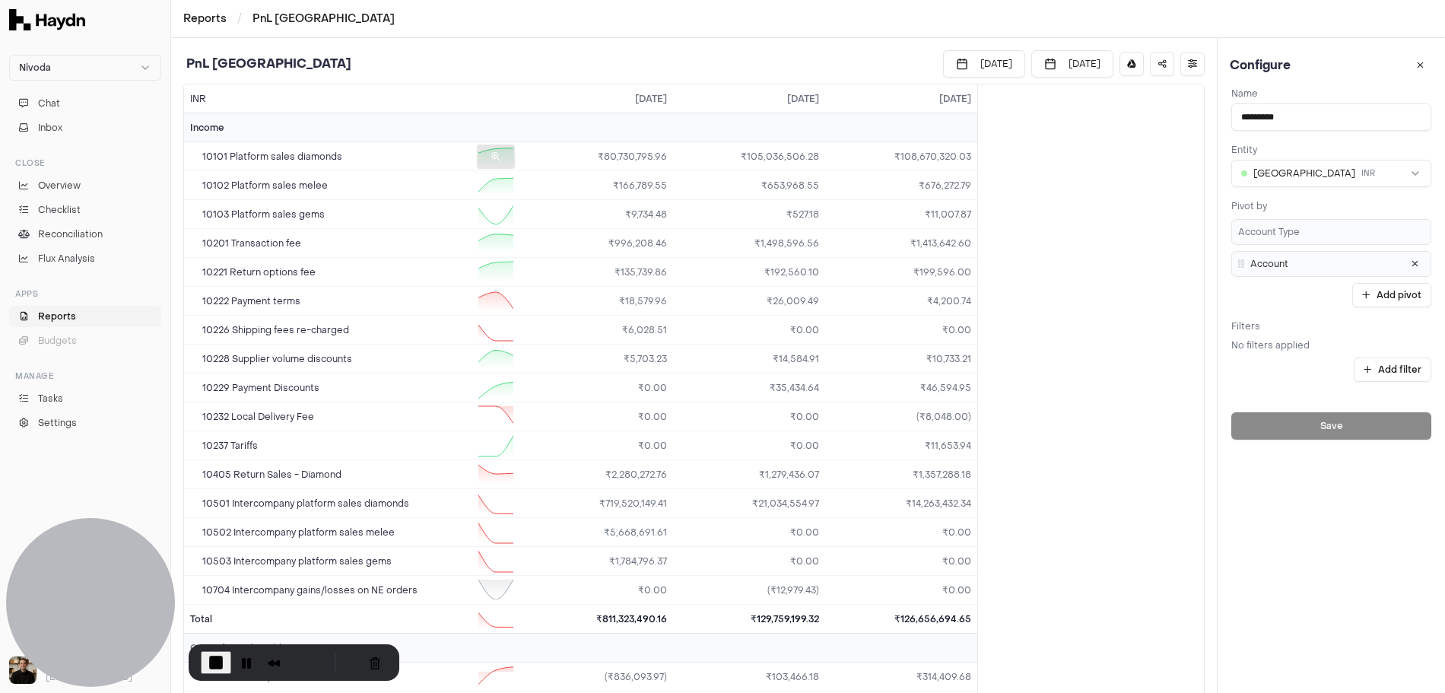
click at [480, 154] on div at bounding box center [496, 157] width 38 height 24
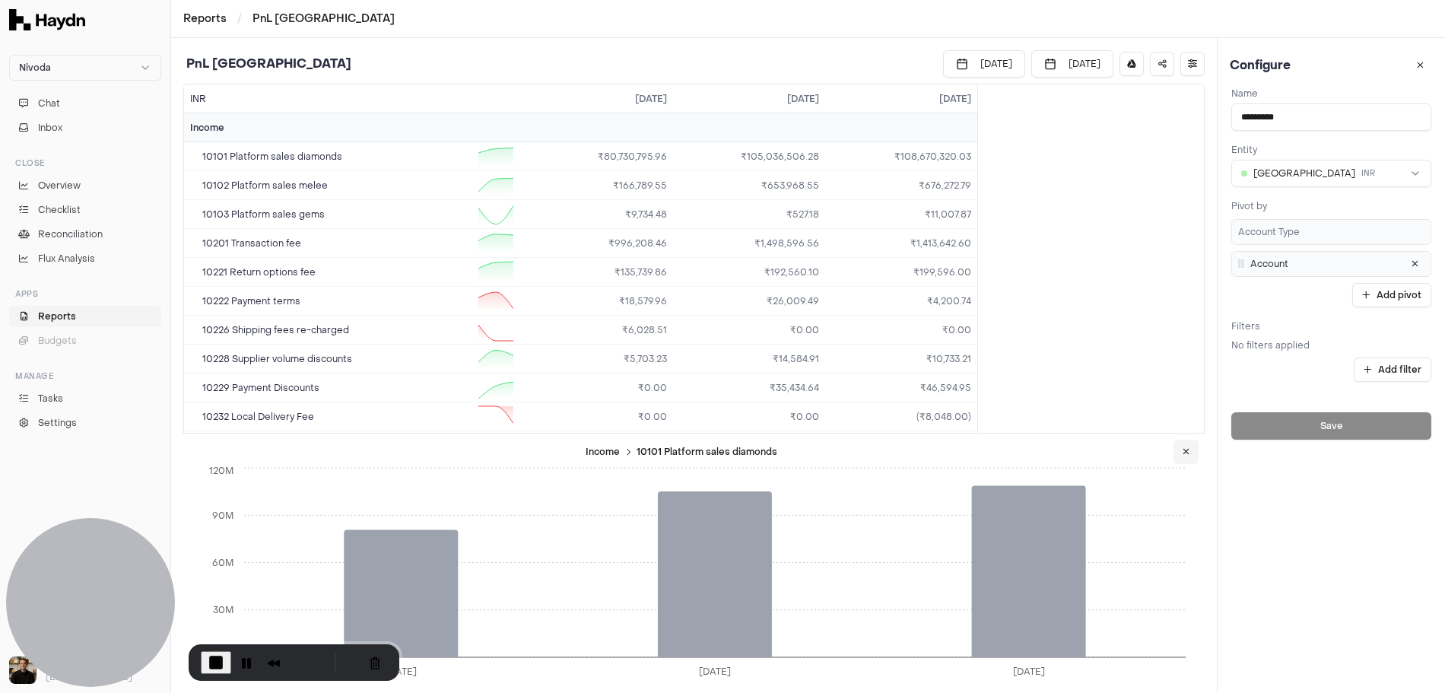
click at [1187, 451] on icon at bounding box center [1186, 451] width 7 height 9
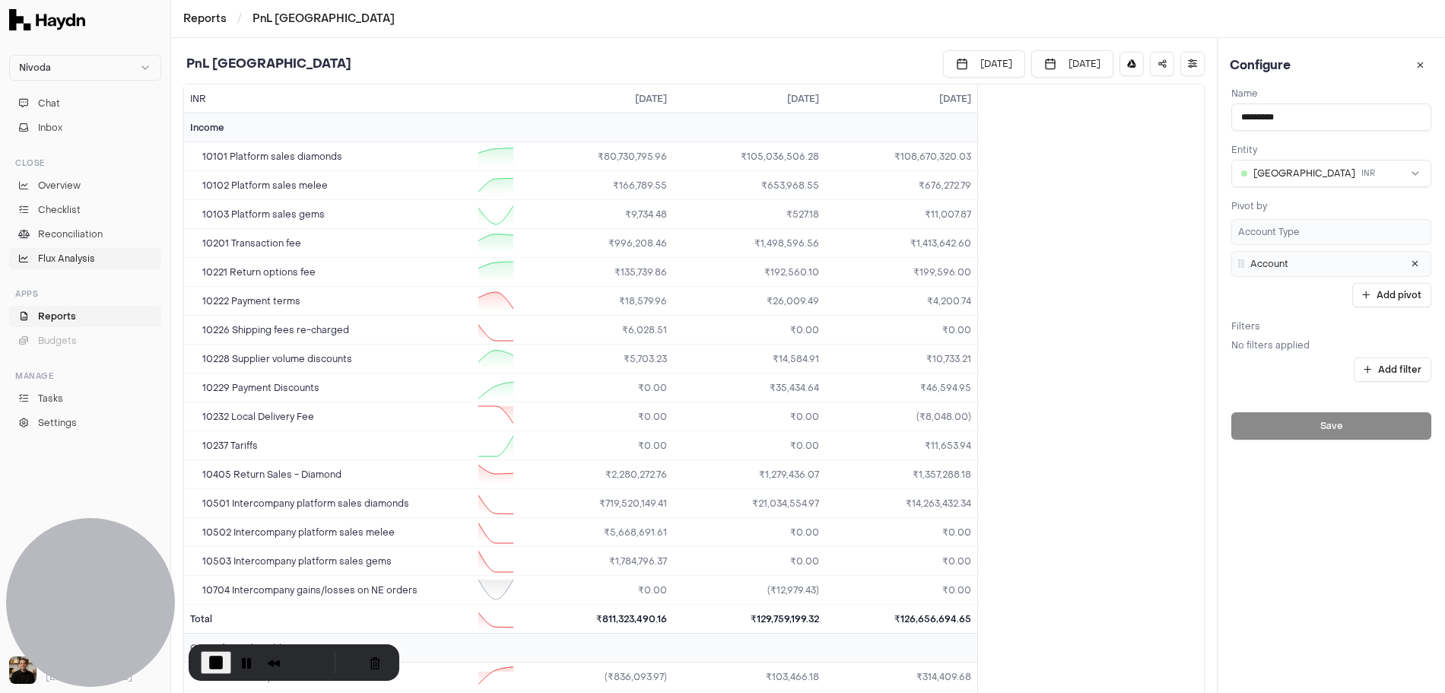
click at [57, 253] on span "Flux Analysis" at bounding box center [66, 259] width 57 height 14
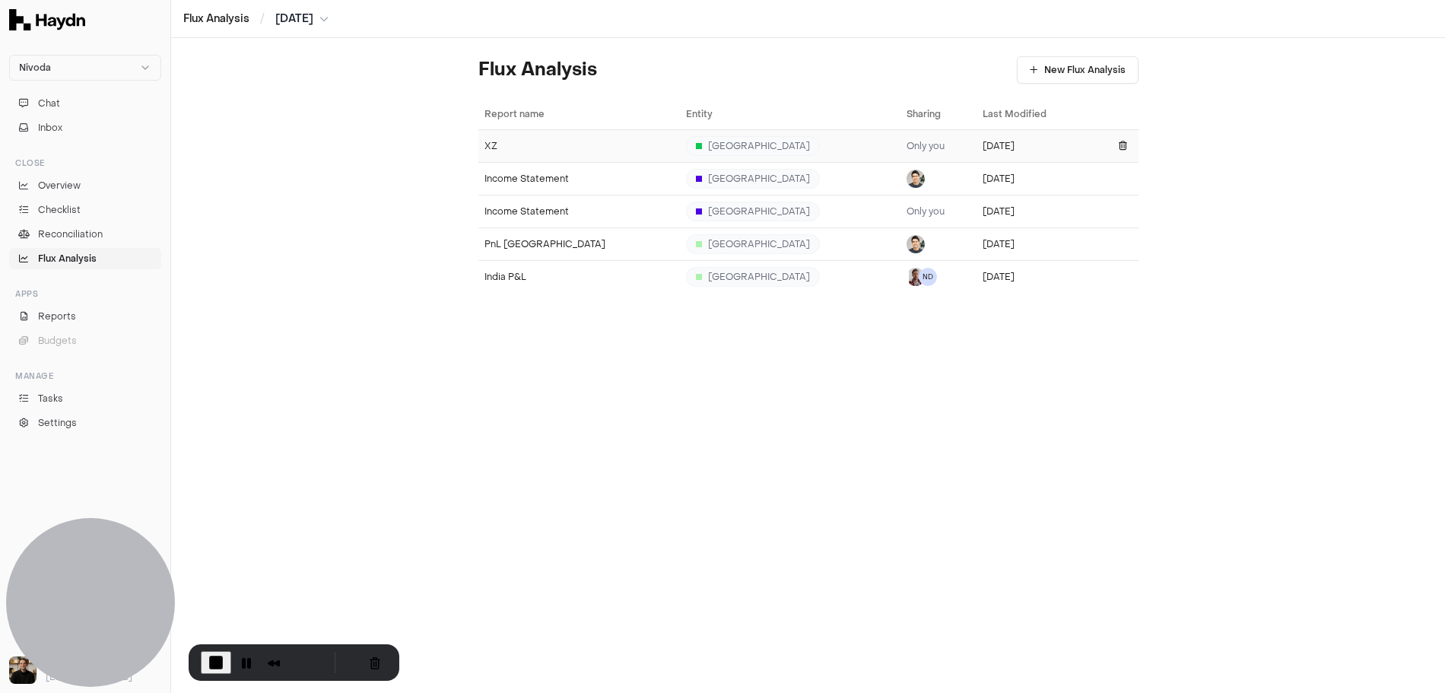
click at [501, 142] on div "XZ" at bounding box center [579, 146] width 189 height 12
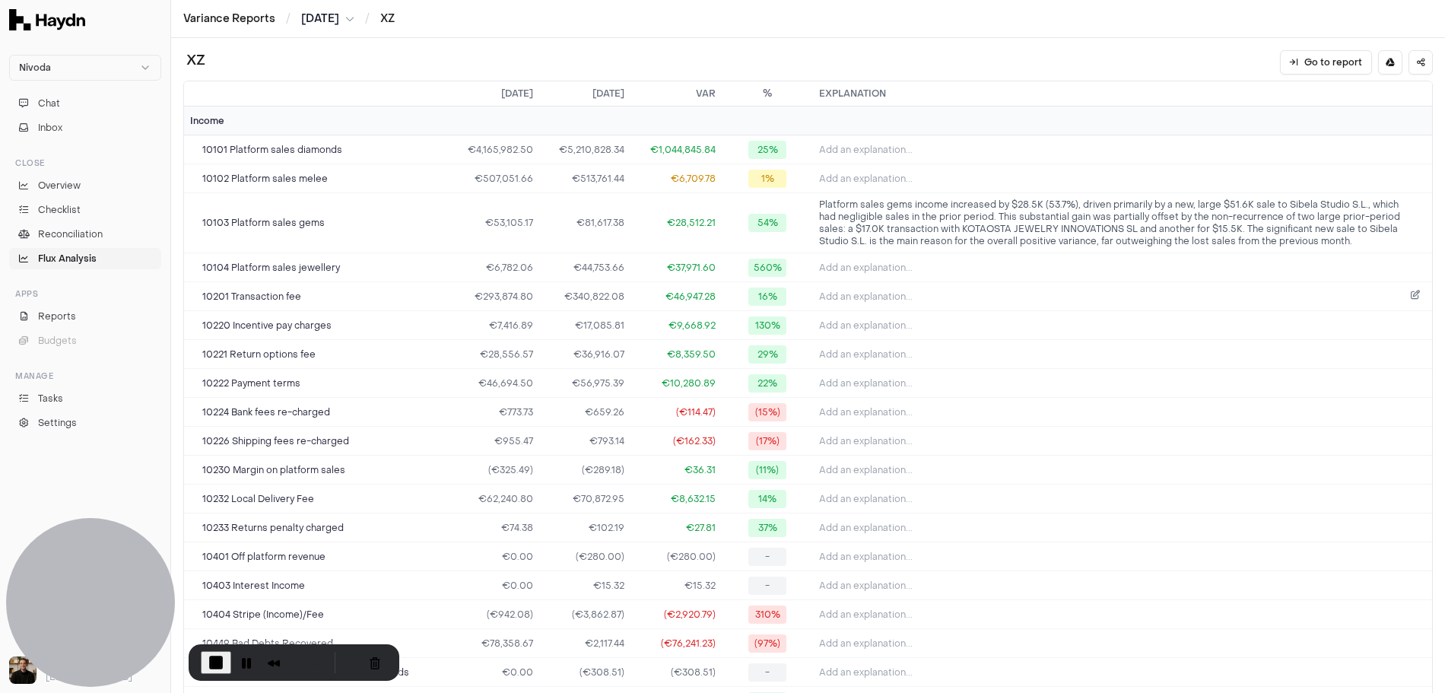
scroll to position [99, 0]
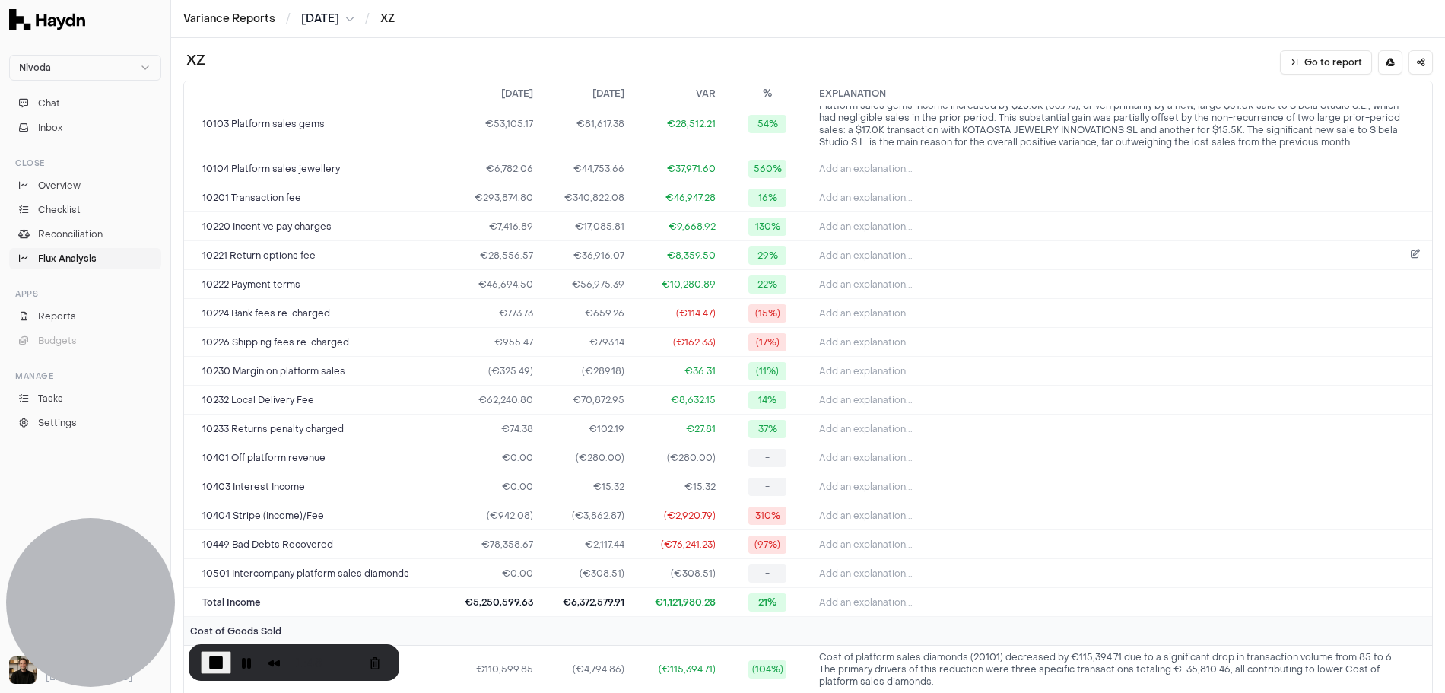
click at [887, 253] on span "Add an explanation..." at bounding box center [866, 256] width 94 height 12
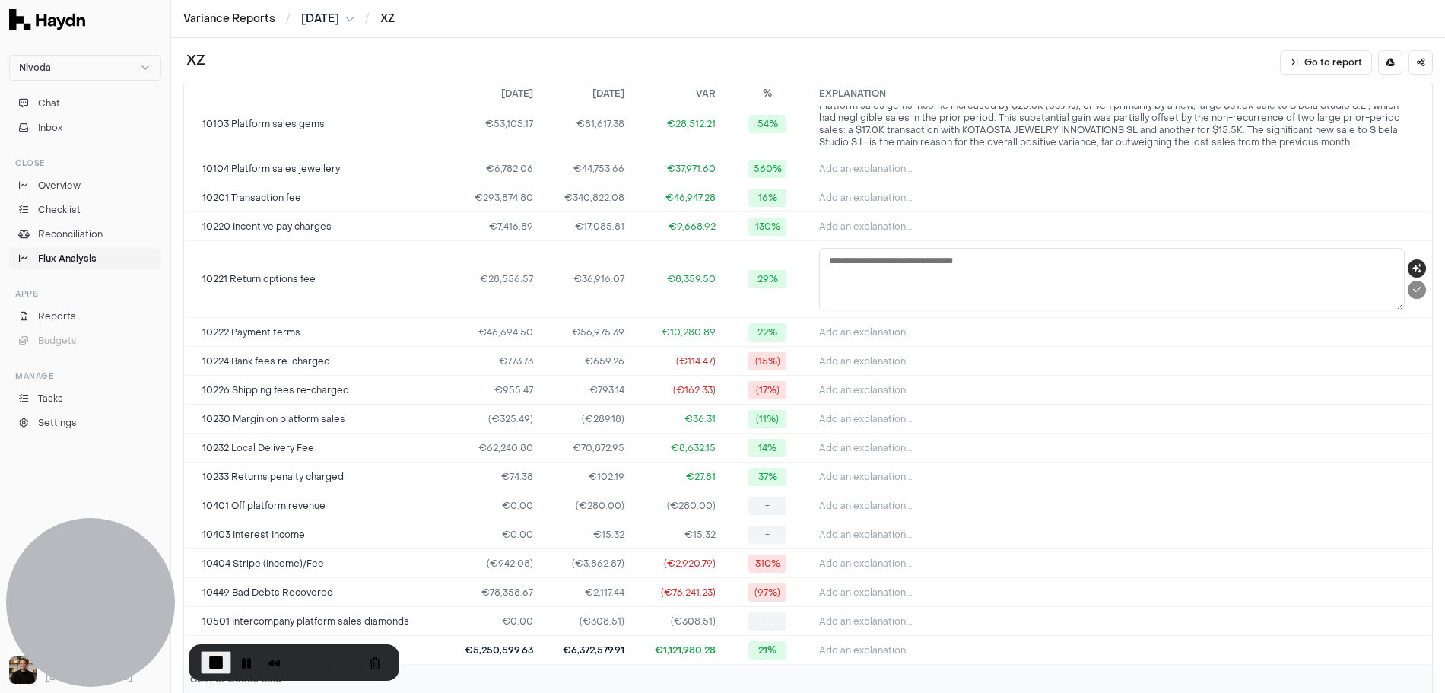
click at [1314, 266] on icon "button" at bounding box center [1417, 268] width 9 height 9
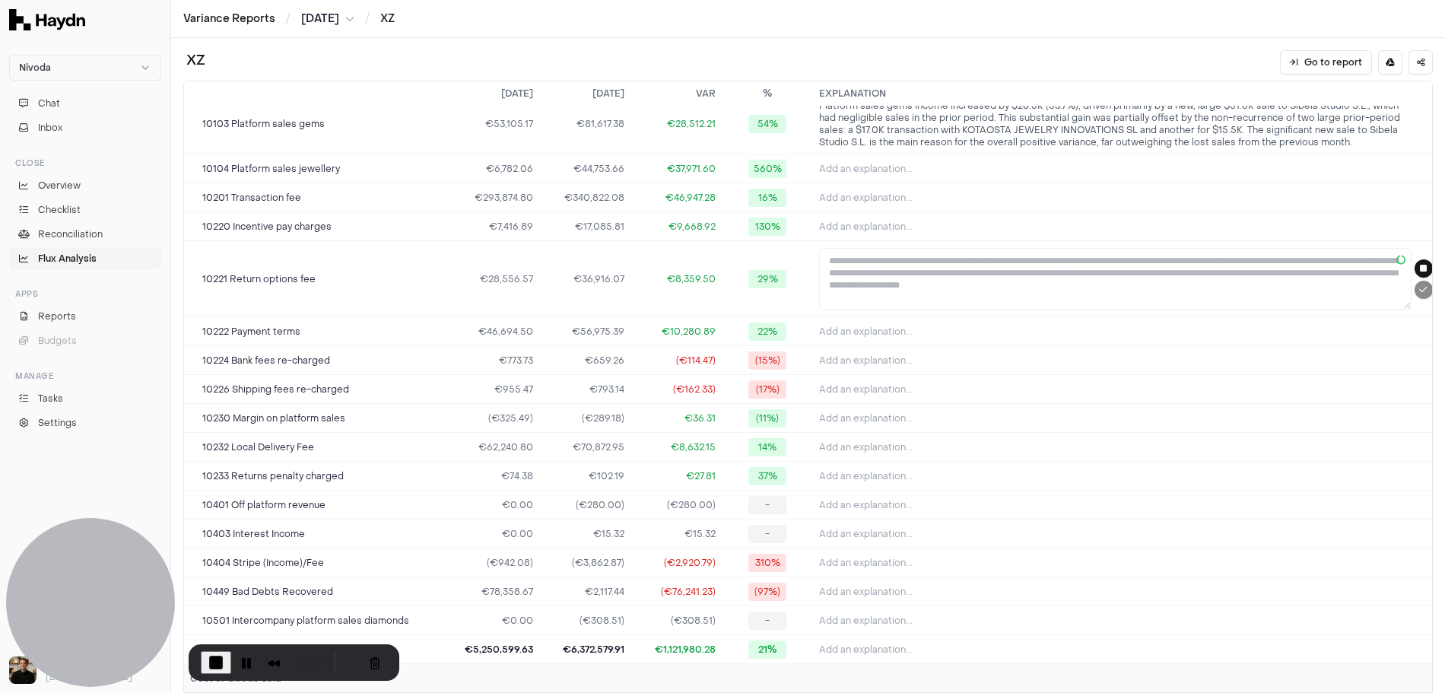
type textarea "**********"
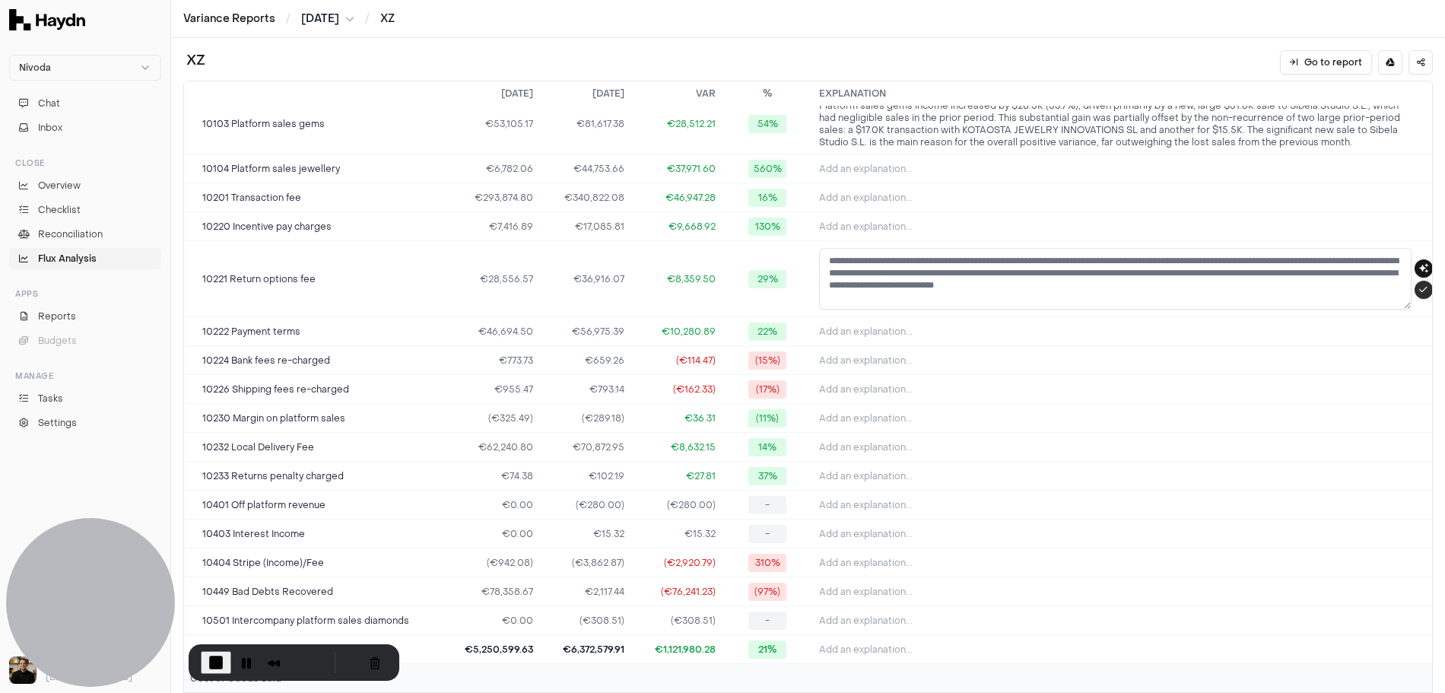
click at [1314, 291] on button "submit" at bounding box center [1424, 290] width 18 height 18
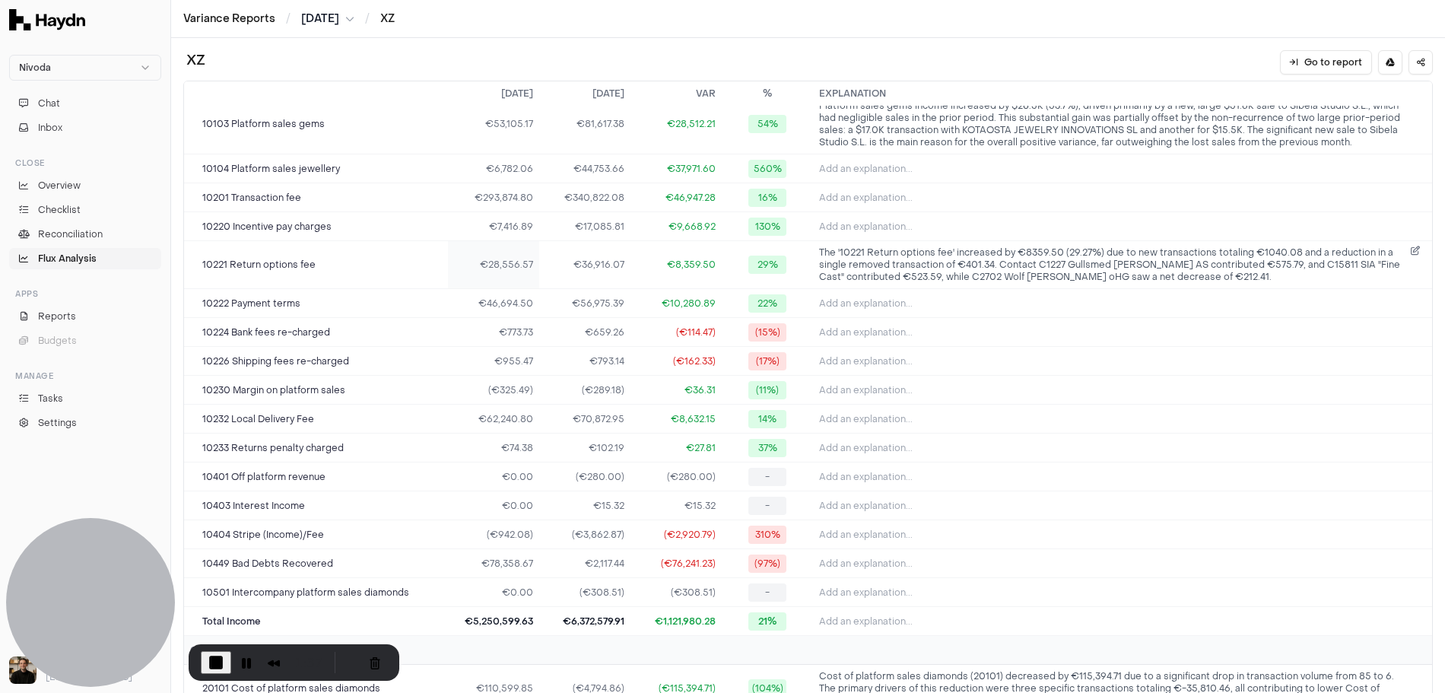
click at [497, 260] on td "€28,556.57" at bounding box center [493, 265] width 91 height 48
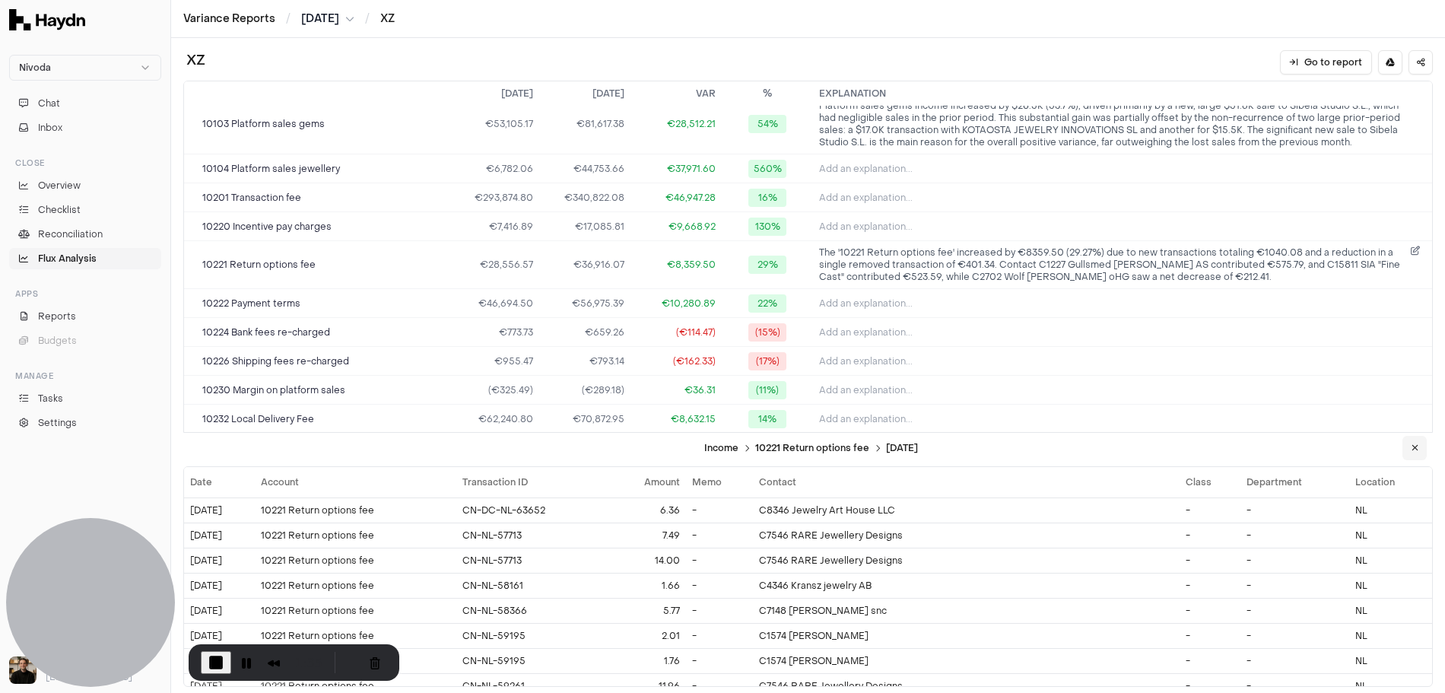
click at [1314, 452] on button at bounding box center [1415, 448] width 24 height 24
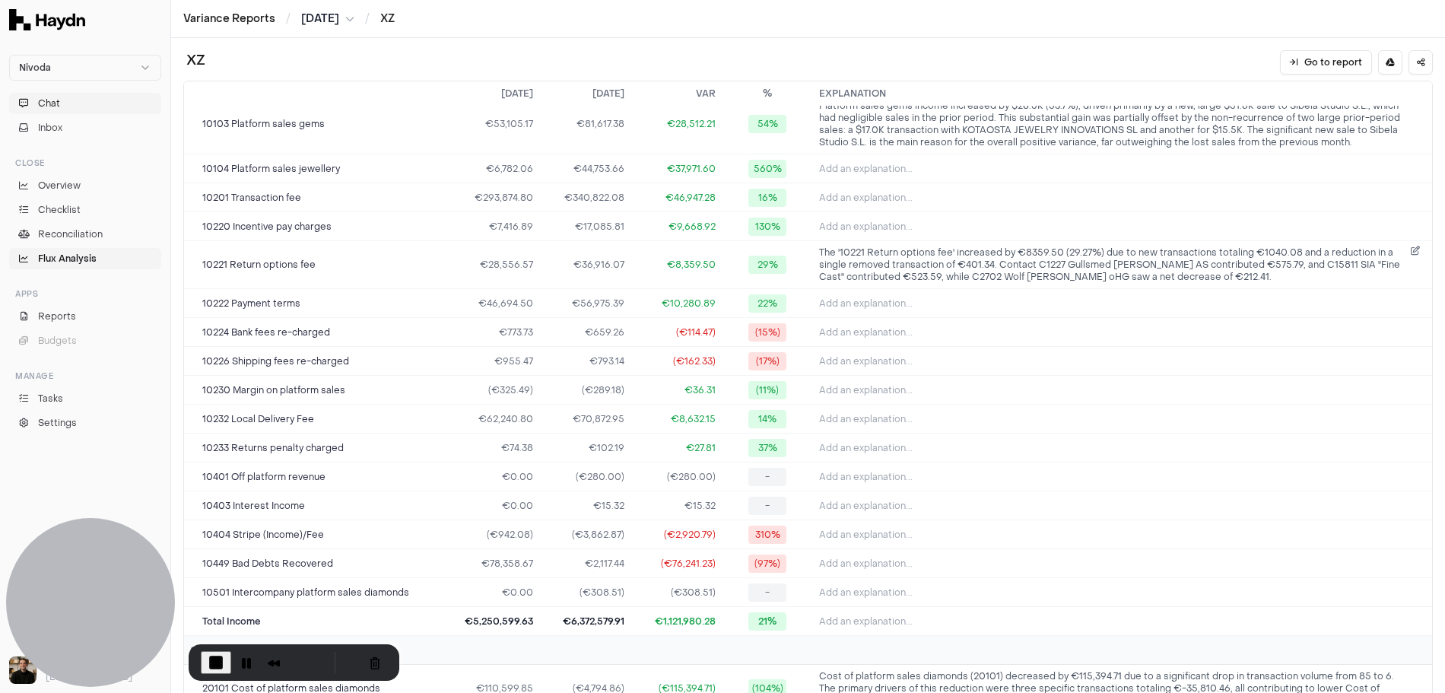
click at [97, 100] on button "Chat" at bounding box center [85, 103] width 152 height 21
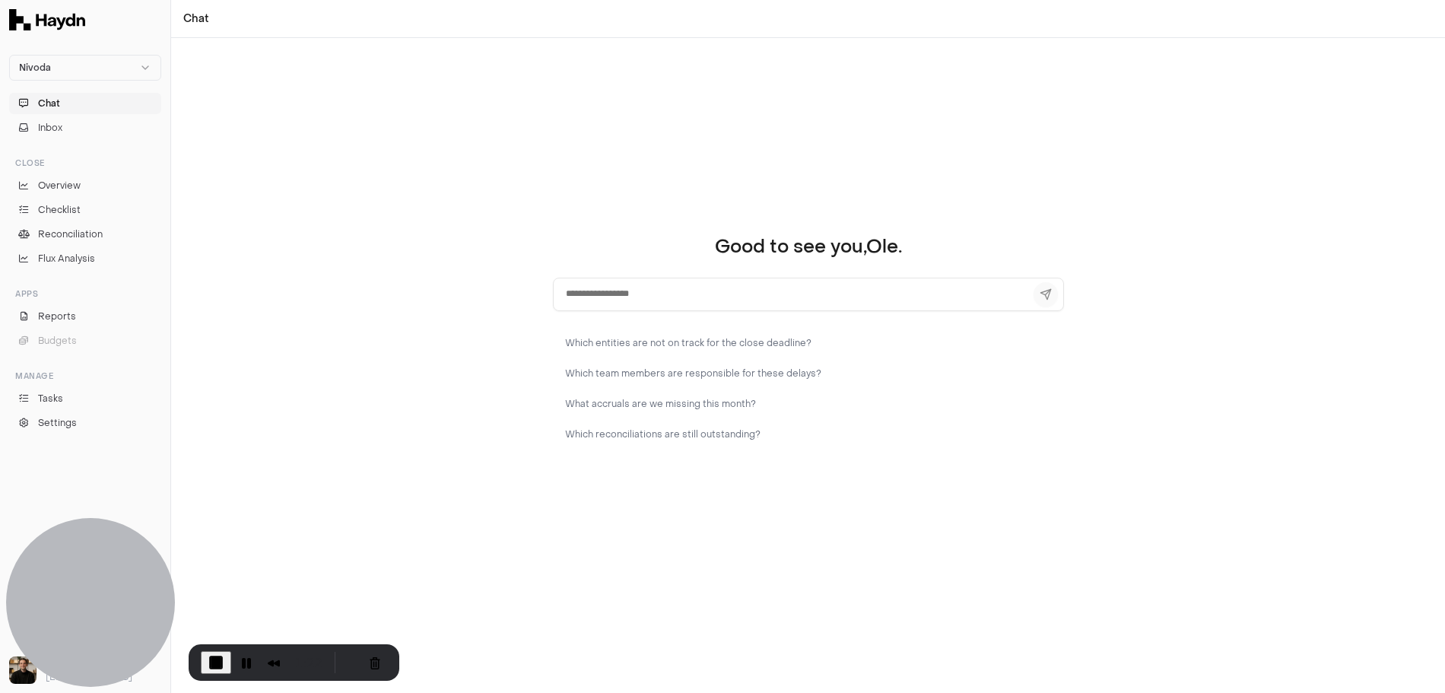
click at [628, 288] on textarea at bounding box center [808, 294] width 511 height 33
type textarea "**********"
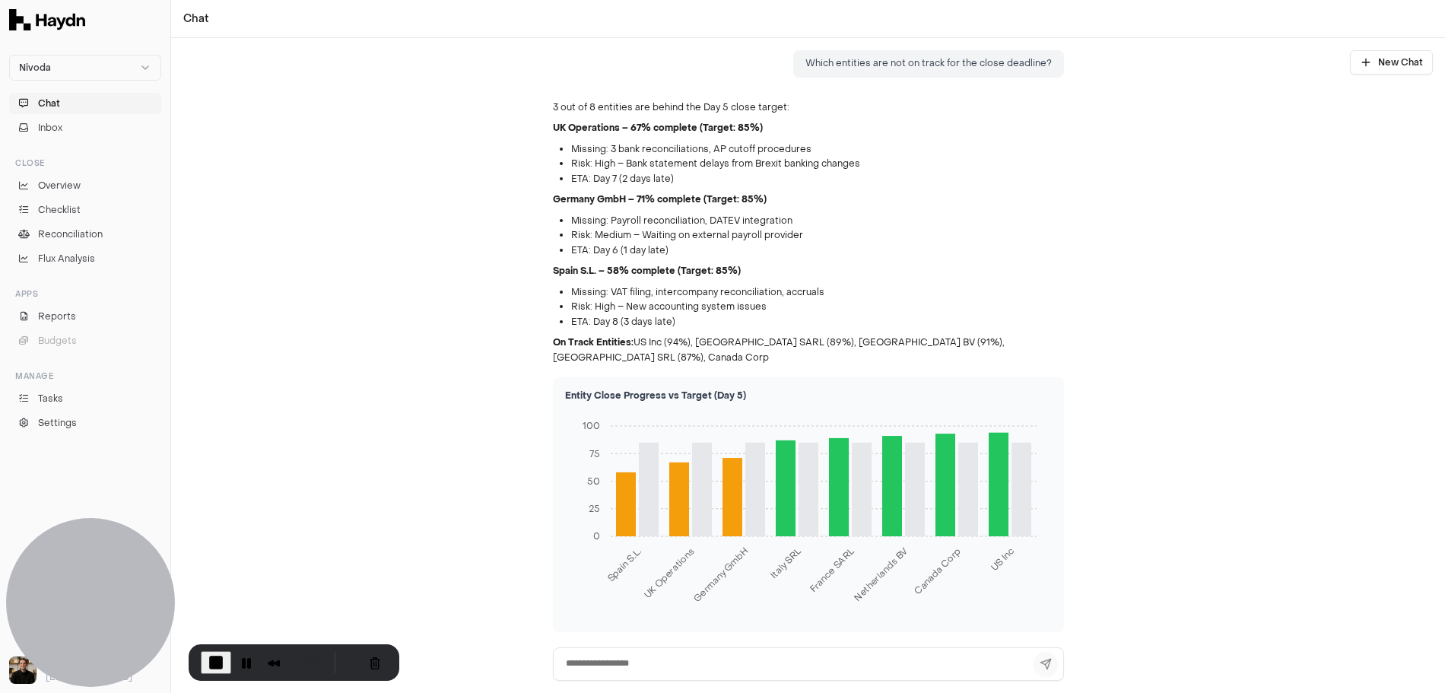
click at [626, 656] on textarea at bounding box center [808, 663] width 511 height 33
type textarea "**********"
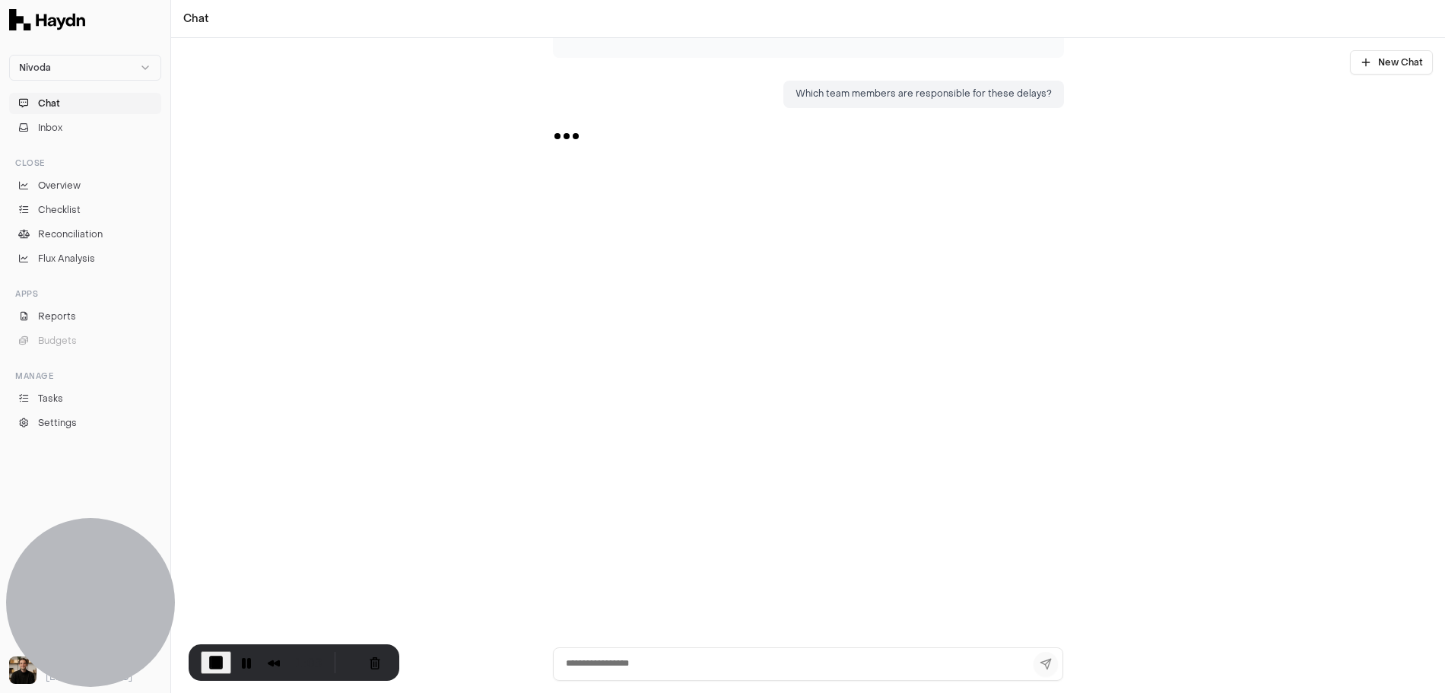
scroll to position [582, 0]
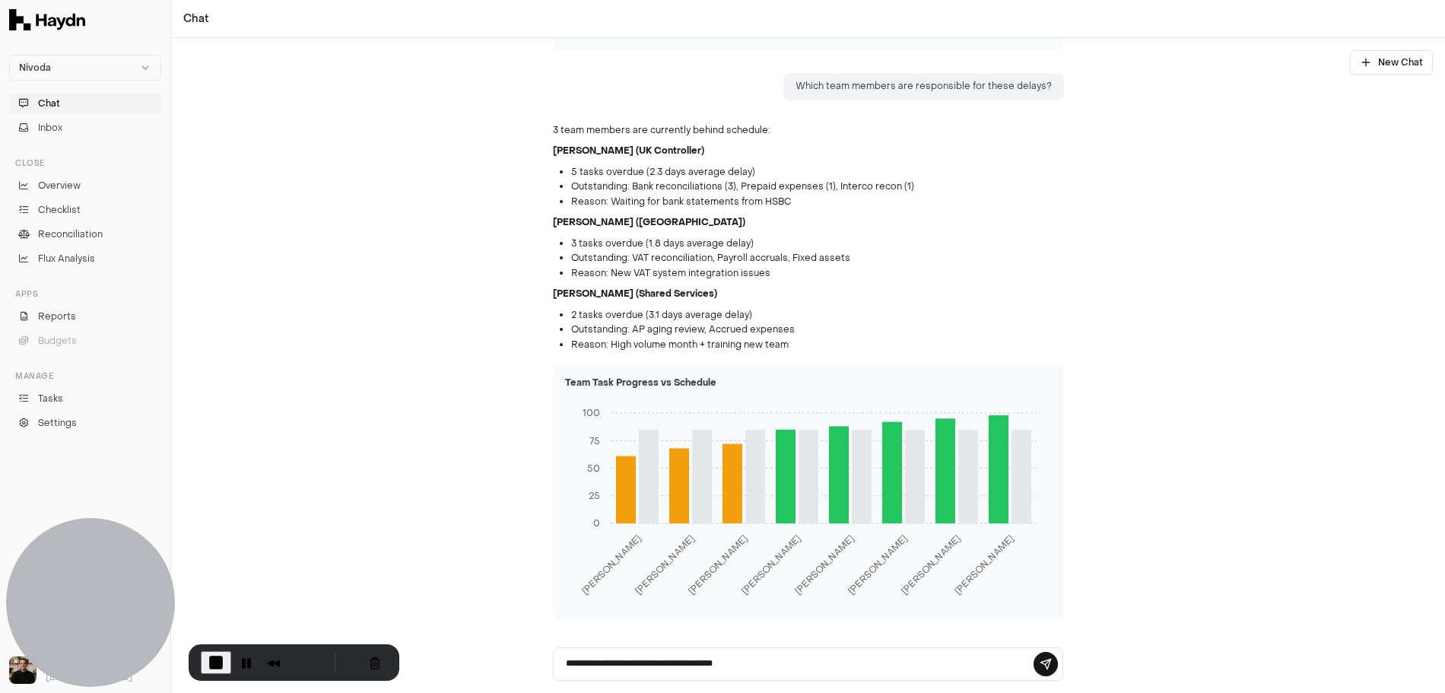
type textarea "**********"
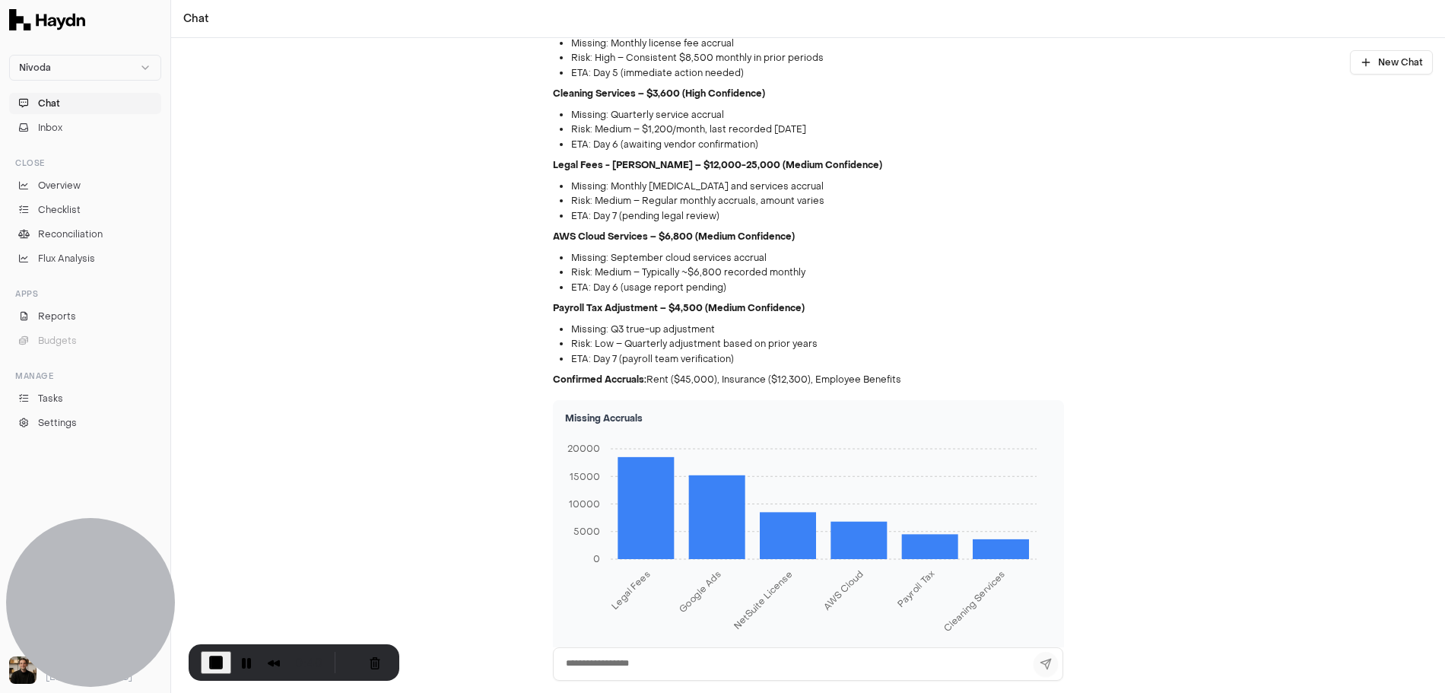
scroll to position [1691, 0]
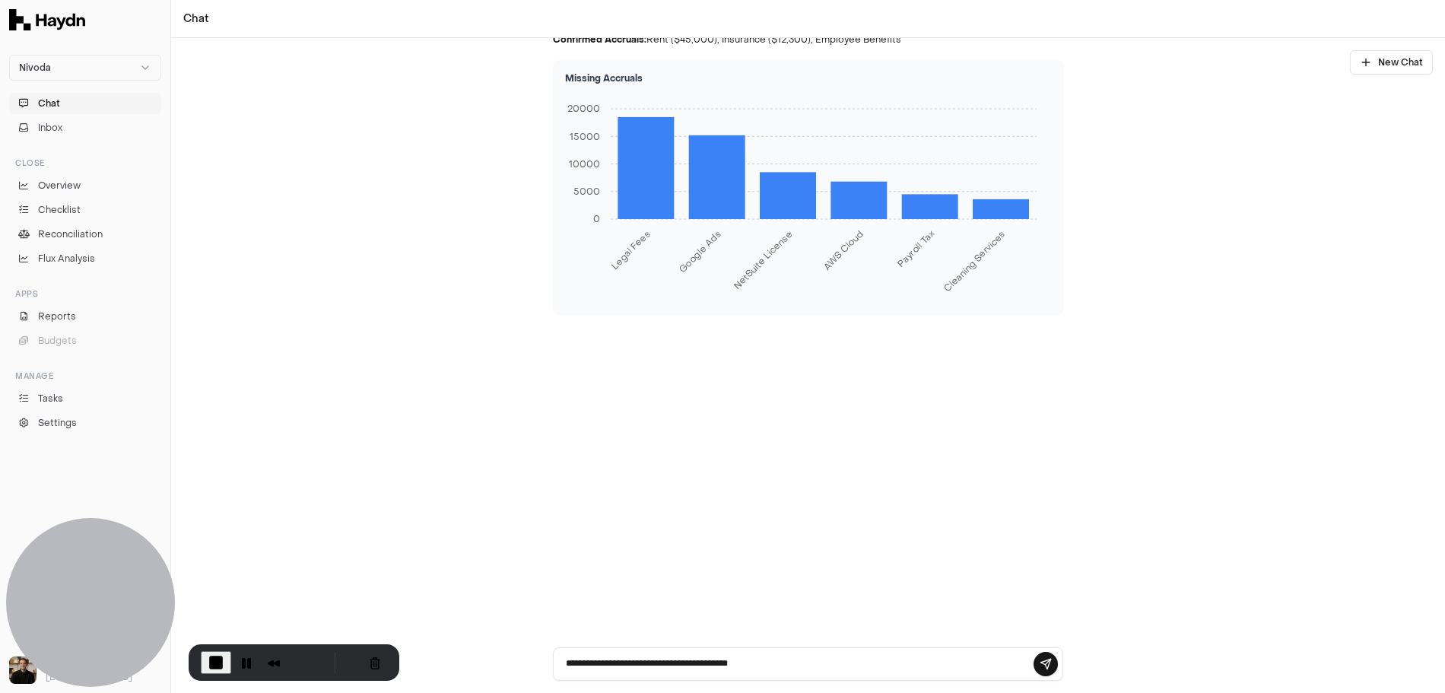
type textarea "**********"
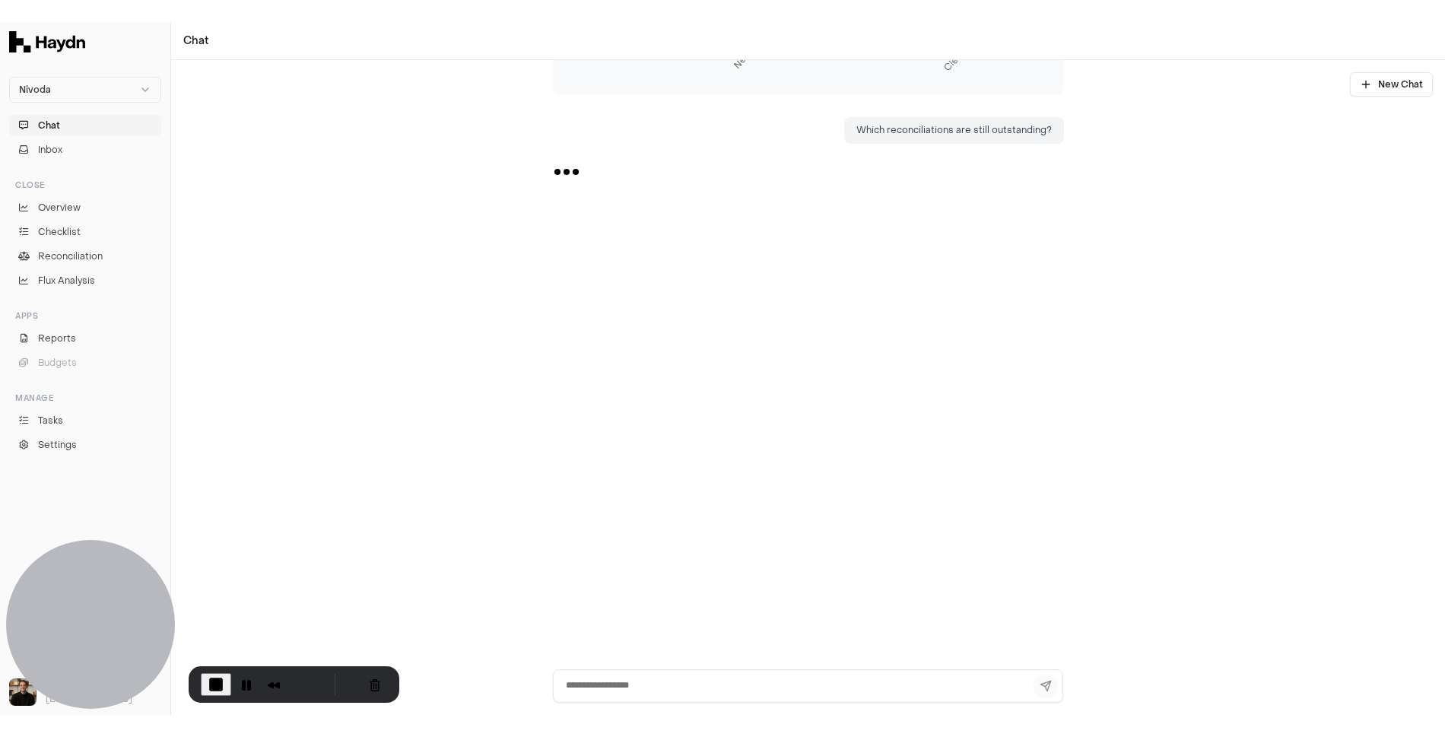
scroll to position [1955, 0]
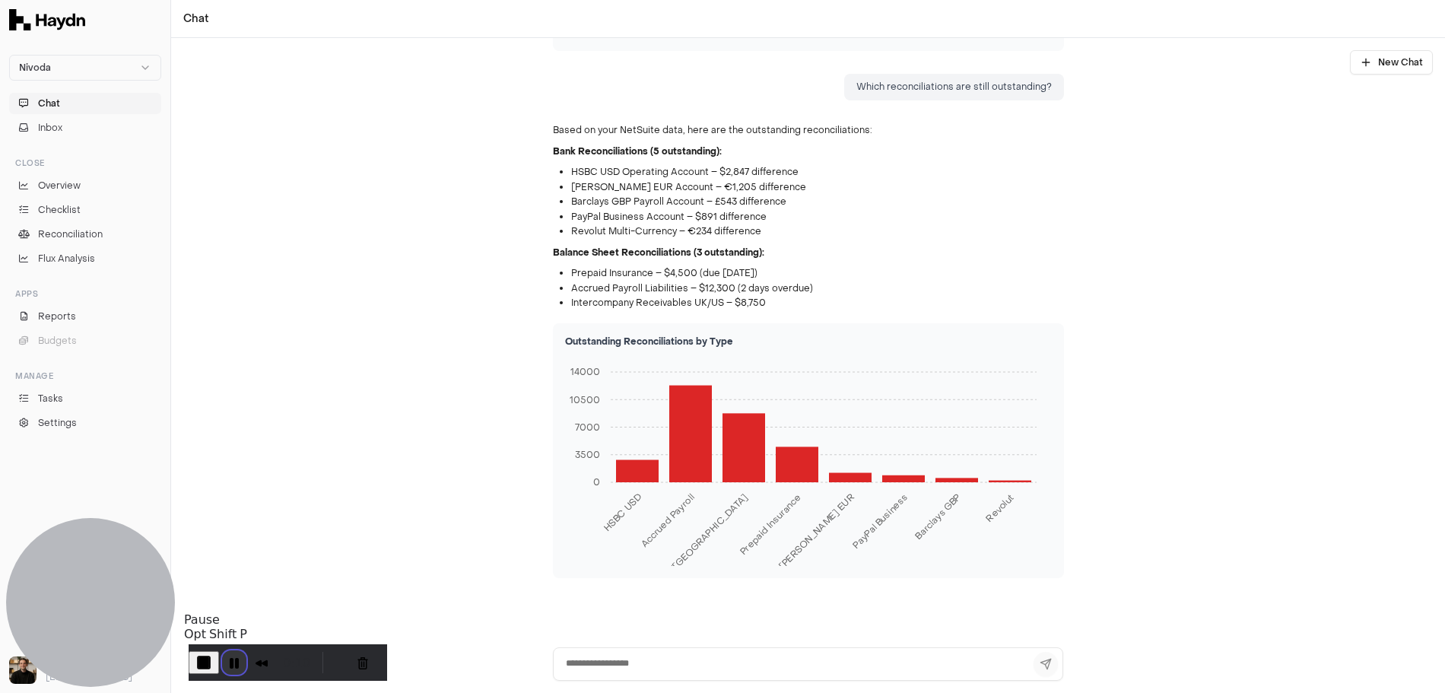
click at [243, 663] on button "Pause Recording" at bounding box center [234, 662] width 24 height 24
click at [213, 660] on button "End Recording" at bounding box center [201, 662] width 24 height 24
